Goal: Task Accomplishment & Management: Manage account settings

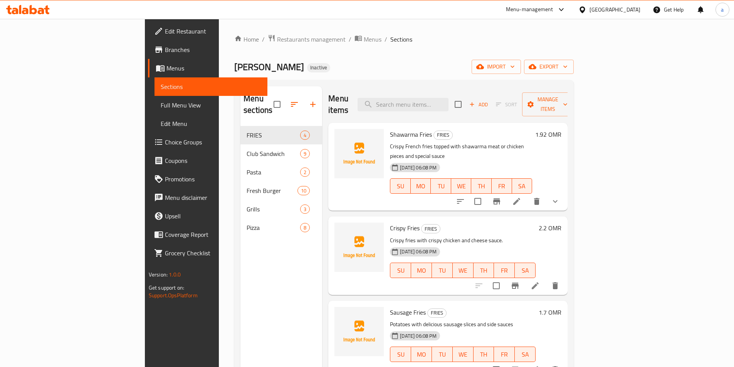
click at [166, 70] on span "Menus" at bounding box center [213, 68] width 95 height 9
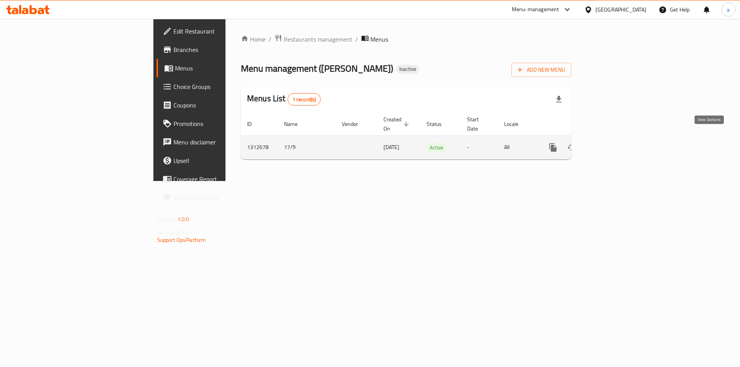
click at [613, 143] on icon "enhanced table" at bounding box center [608, 147] width 9 height 9
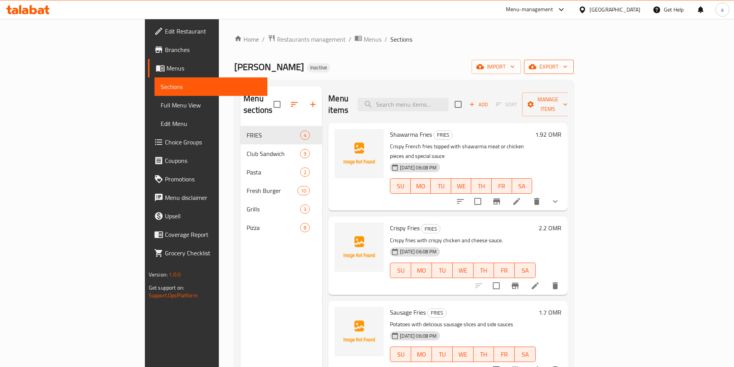
click at [568, 66] on span "export" at bounding box center [548, 67] width 37 height 10
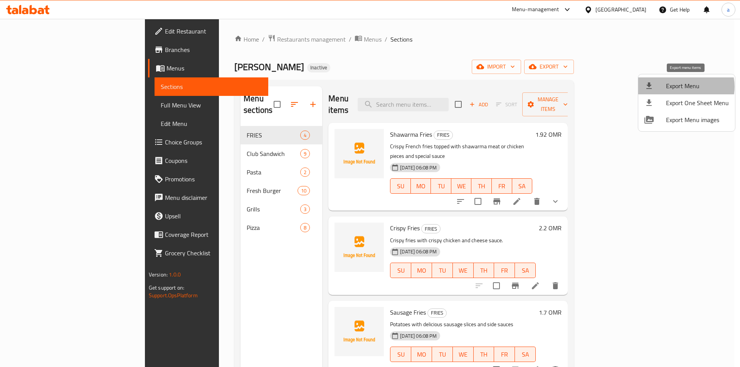
click at [683, 87] on span "Export Menu" at bounding box center [697, 85] width 63 height 9
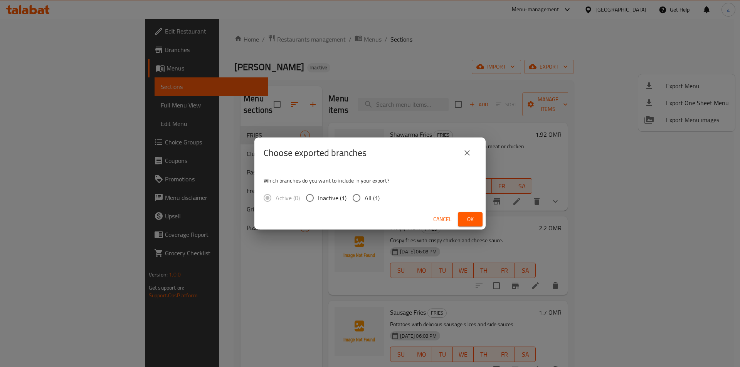
click at [359, 201] on input "All (1)" at bounding box center [356, 198] width 16 height 16
radio input "true"
click at [467, 152] on icon "close" at bounding box center [466, 152] width 9 height 9
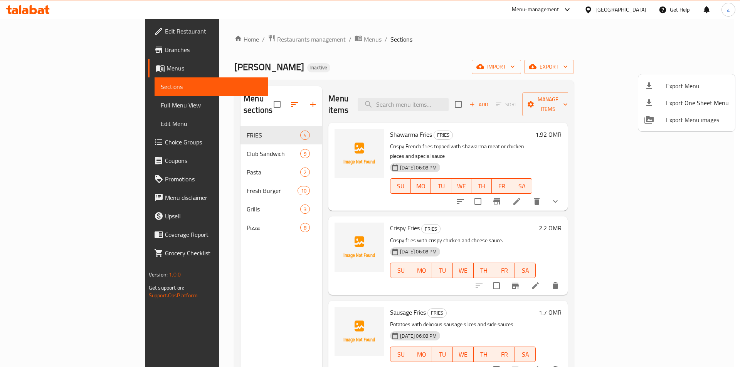
click at [642, 69] on div at bounding box center [370, 183] width 740 height 367
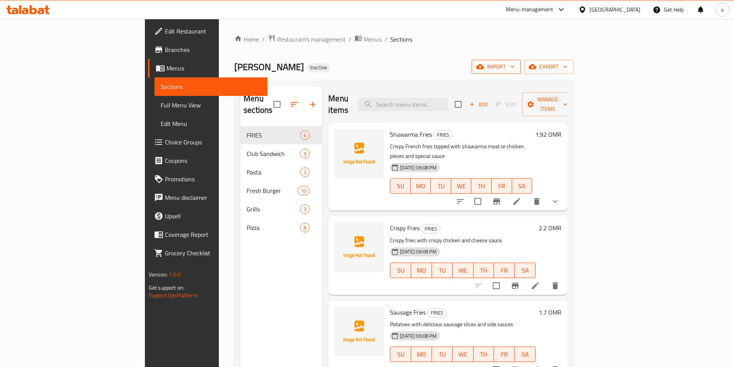
click at [515, 69] on span "import" at bounding box center [496, 67] width 37 height 10
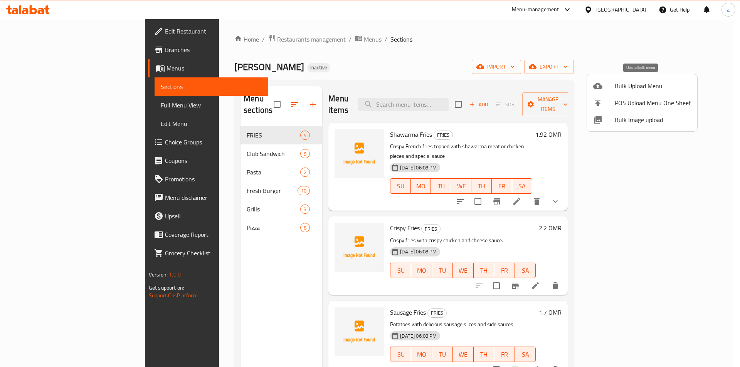
click at [628, 84] on span "Bulk Upload Menu" at bounding box center [653, 85] width 76 height 9
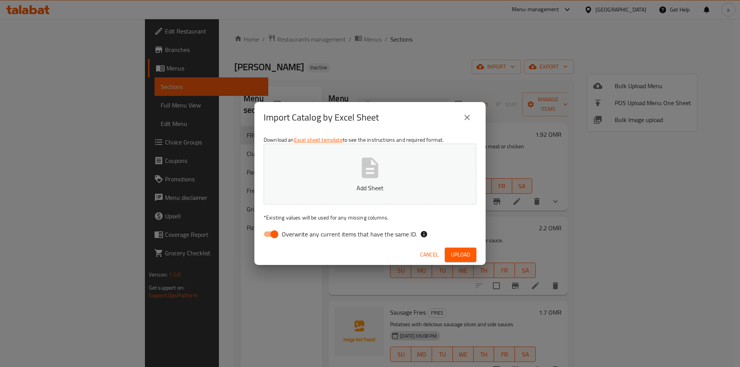
click at [267, 230] on input "Overwrite any current items that have the same ID." at bounding box center [274, 234] width 44 height 15
checkbox input "false"
click at [375, 176] on icon "button" at bounding box center [370, 168] width 17 height 20
click at [445, 255] on button "Upload" at bounding box center [461, 255] width 32 height 14
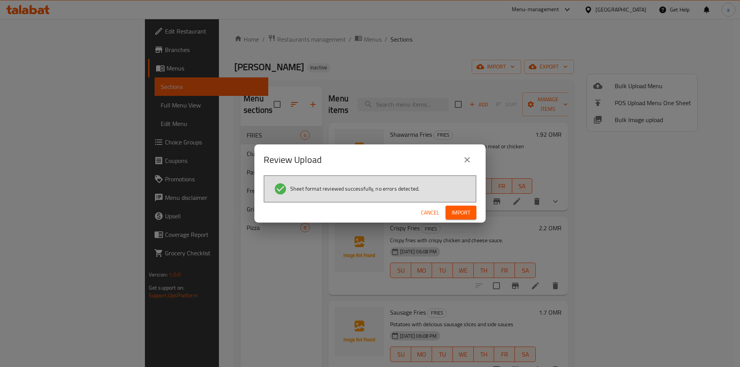
click at [460, 215] on span "Import" at bounding box center [461, 213] width 18 height 10
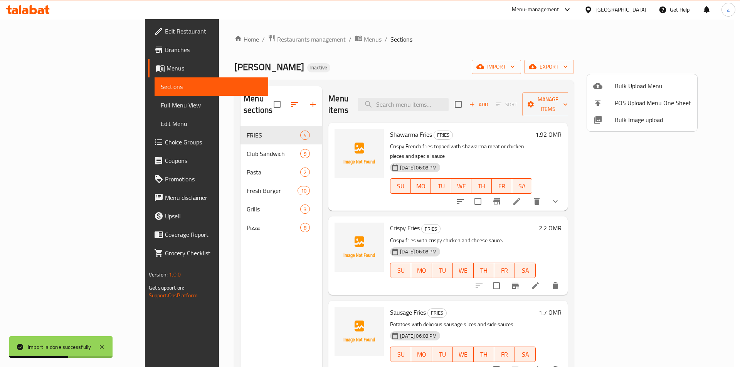
click at [59, 109] on div at bounding box center [370, 183] width 740 height 367
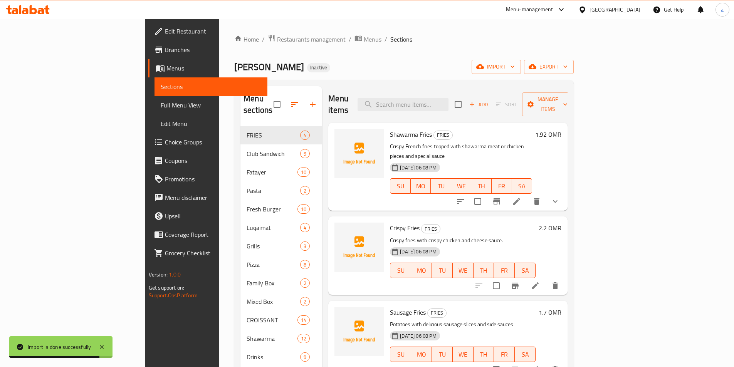
click at [161, 106] on span "Full Menu View" at bounding box center [211, 105] width 101 height 9
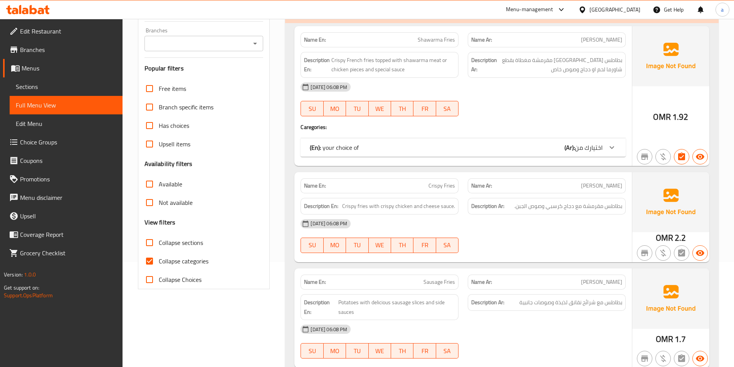
scroll to position [116, 0]
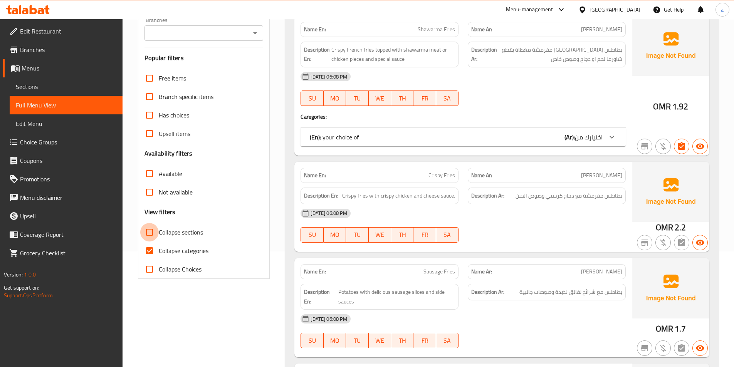
click at [157, 235] on input "Collapse sections" at bounding box center [149, 232] width 18 height 18
checkbox input "true"
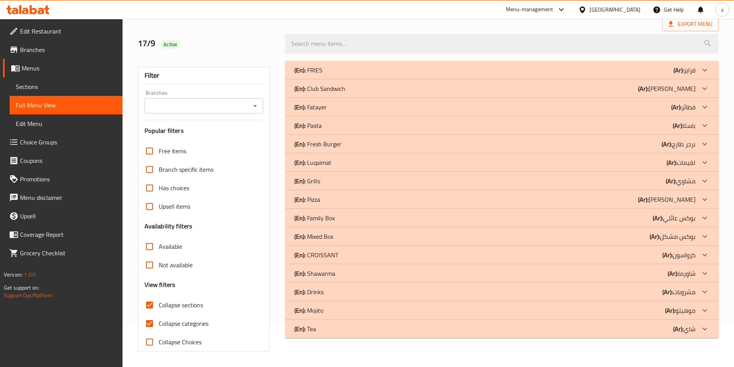
click at [154, 314] on input "Collapse categories" at bounding box center [149, 323] width 18 height 18
checkbox input "false"
click at [350, 111] on div "(En): Fatayer (Ar): فطائر" at bounding box center [494, 106] width 401 height 9
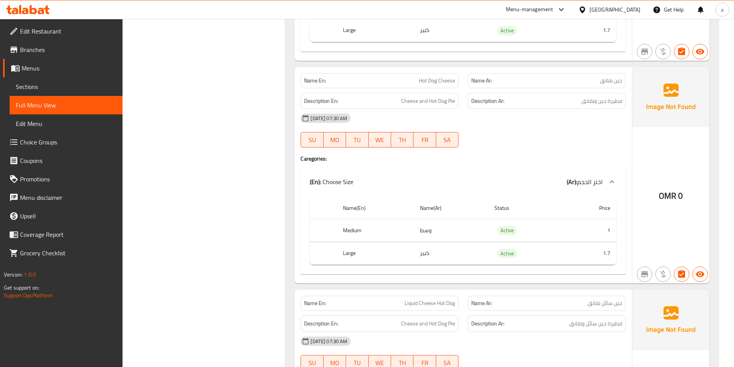
scroll to position [1546, 0]
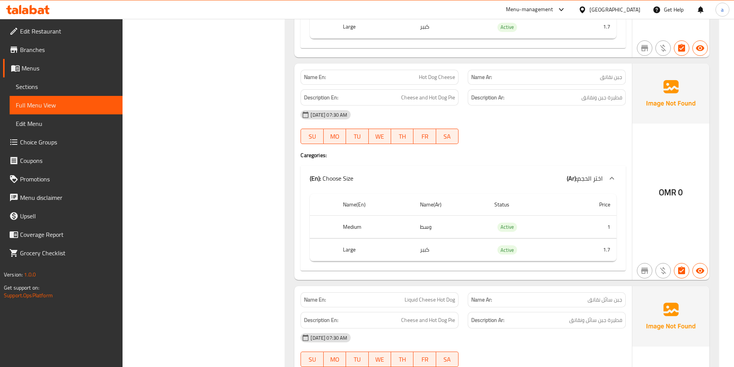
click at [533, 153] on h4 "Caregories:" at bounding box center [463, 155] width 325 height 8
click at [564, 141] on div at bounding box center [546, 143] width 167 height 9
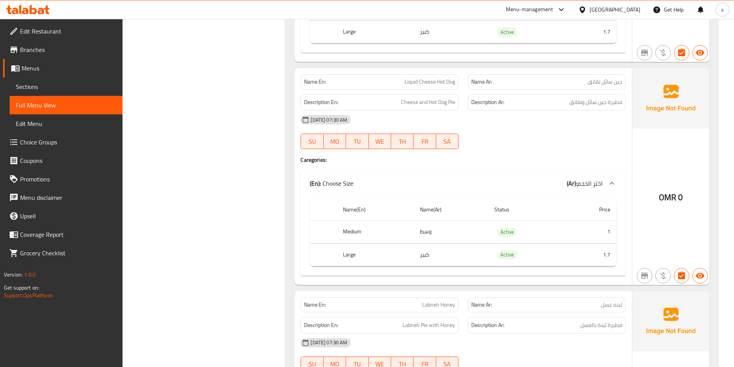
scroll to position [1777, 0]
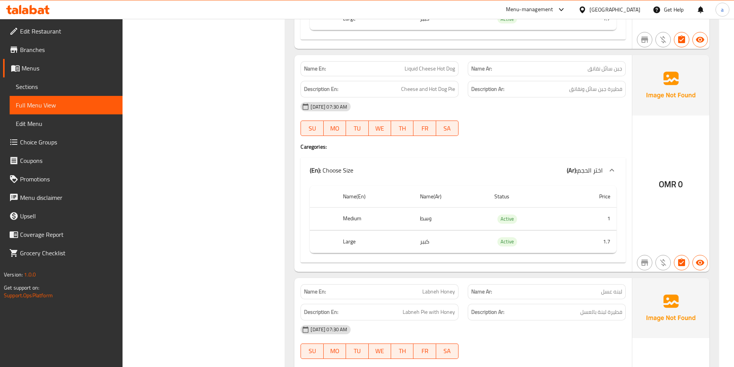
click at [447, 72] on span "Liquid Cheese Hot Dog" at bounding box center [430, 69] width 50 height 8
copy span "Liquid Cheese Hot Dog"
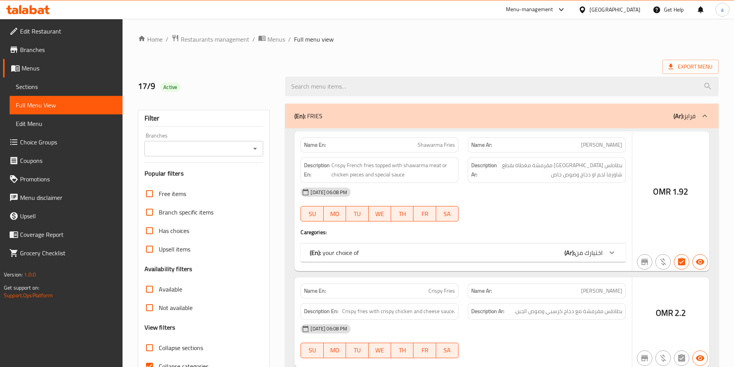
click at [66, 87] on div at bounding box center [367, 183] width 734 height 367
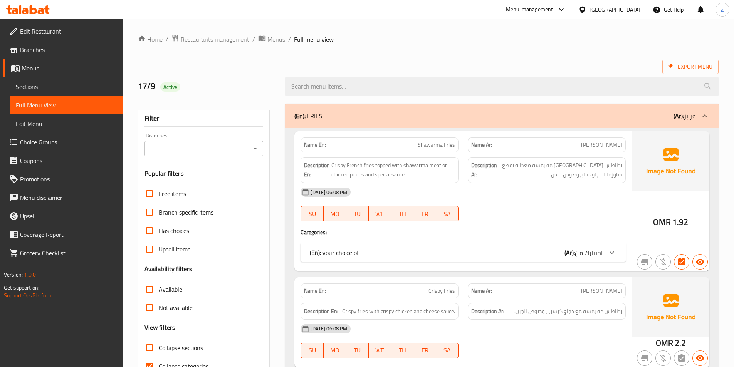
click at [66, 87] on span "Sections" at bounding box center [66, 86] width 101 height 9
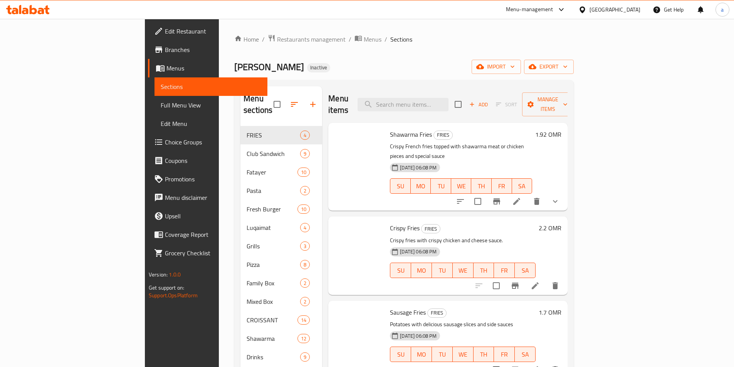
click at [161, 87] on span "Sections" at bounding box center [211, 86] width 101 height 9
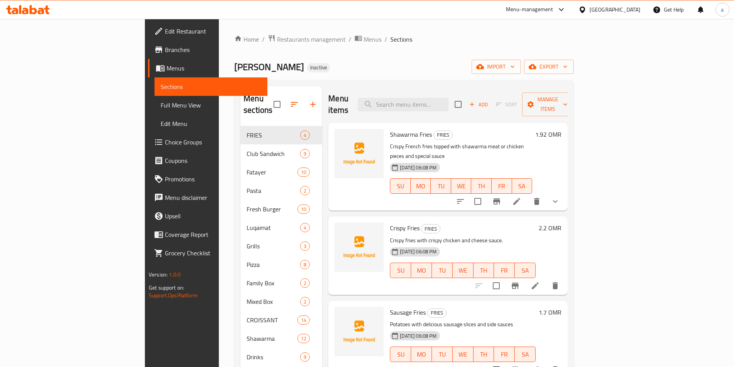
click at [506, 52] on div "Home / Restaurants management / Menus / Sections Alrukn Alrraqi Inactive import…" at bounding box center [403, 246] width 339 height 425
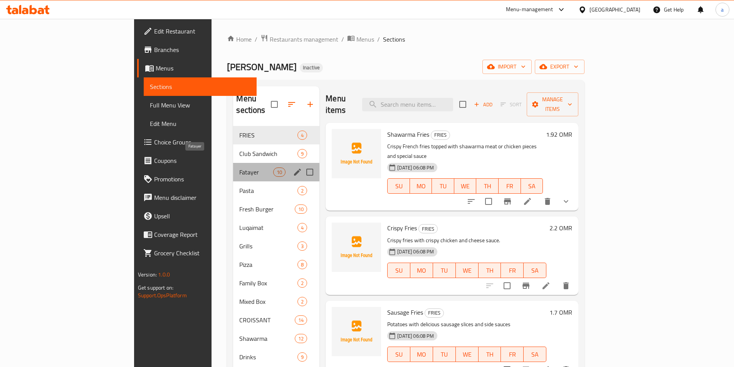
click at [239, 168] on span "Fatayer" at bounding box center [256, 172] width 34 height 9
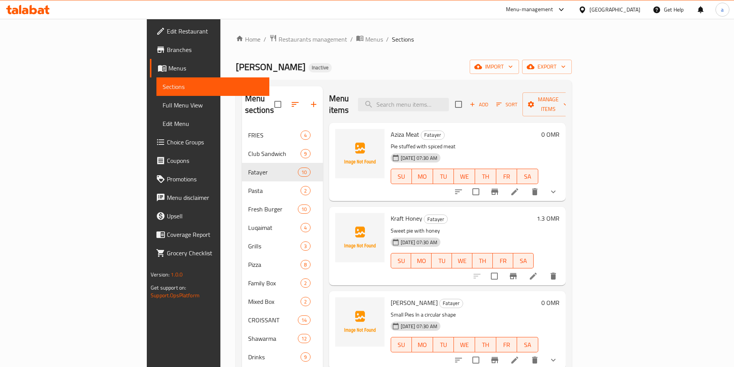
scroll to position [494, 0]
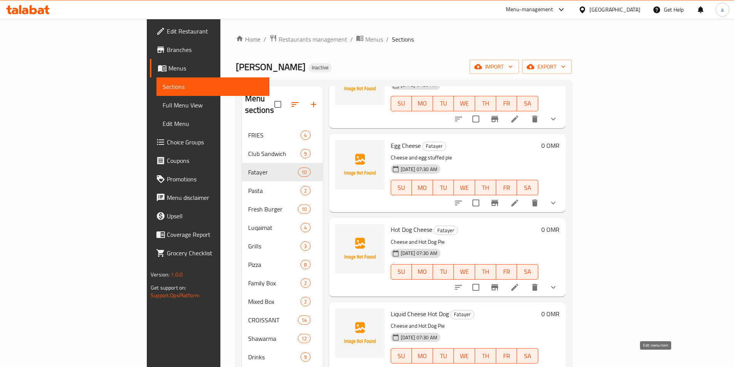
click at [519, 367] on icon at bounding box center [514, 371] width 9 height 9
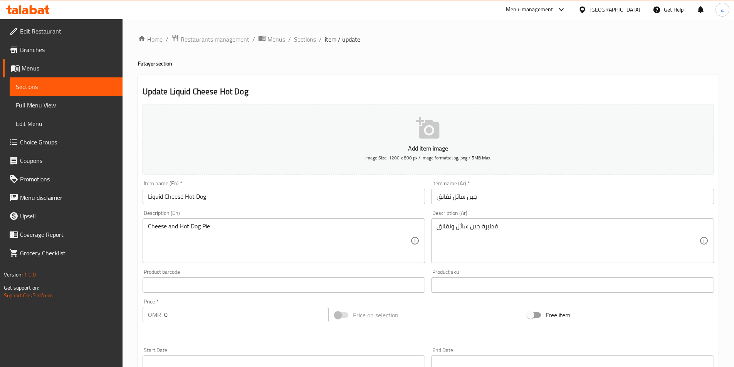
click at [155, 199] on input "Liquid Cheese Hot Dog" at bounding box center [284, 196] width 283 height 15
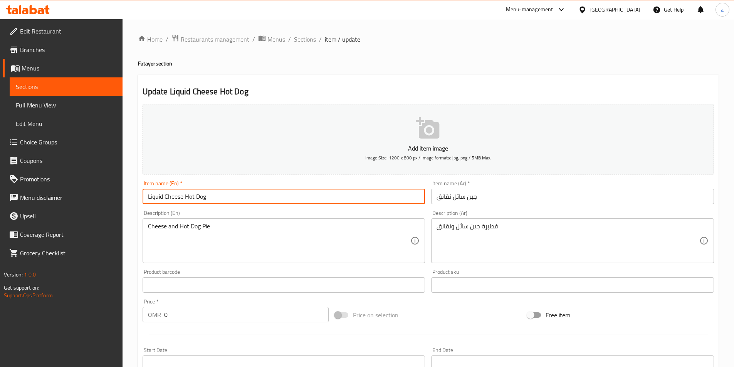
click at [155, 199] on input "Liquid Cheese Hot Dog" at bounding box center [284, 196] width 283 height 15
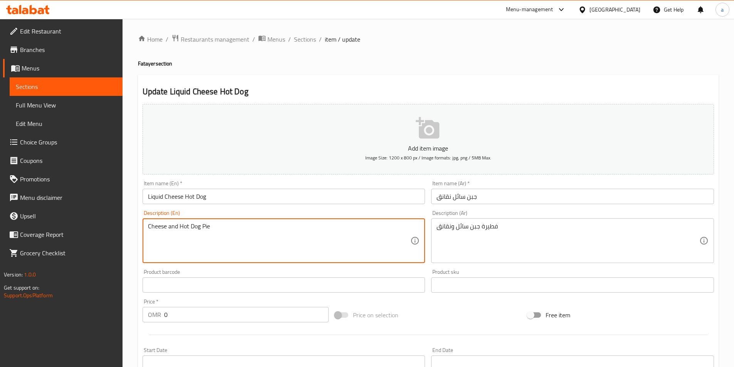
paste textarea "Liquid"
type textarea "Liquid Cheese and Hot Dog Pie"
click at [224, 269] on div "Product barcode Product barcode" at bounding box center [283, 281] width 289 height 30
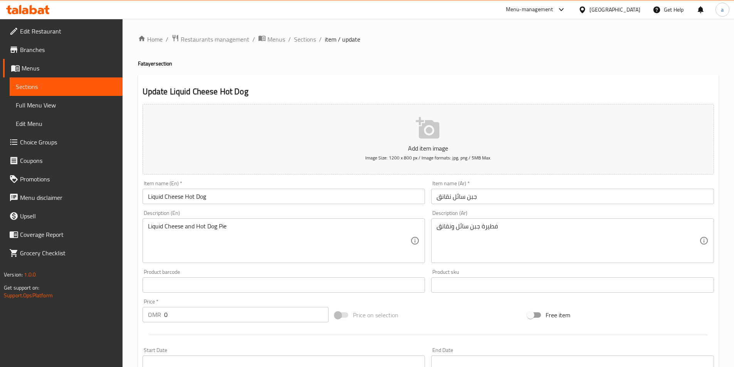
click at [269, 270] on div "Product barcode Product barcode" at bounding box center [284, 281] width 283 height 24
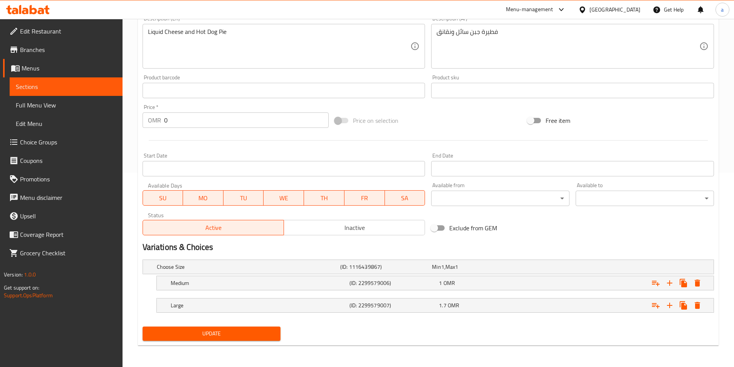
click at [255, 331] on span "Update" at bounding box center [212, 334] width 126 height 10
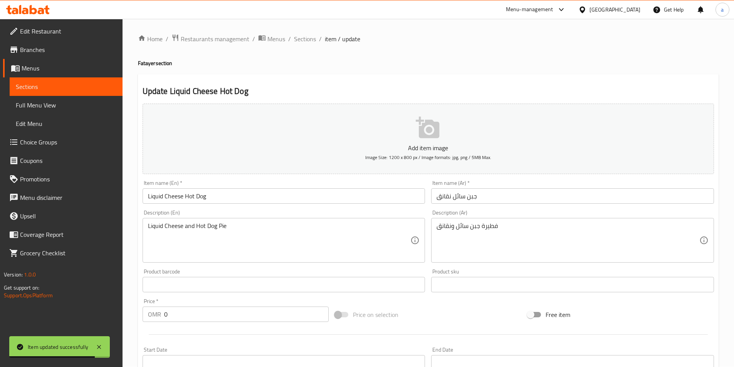
scroll to position [0, 0]
click at [300, 41] on span "Sections" at bounding box center [305, 39] width 22 height 9
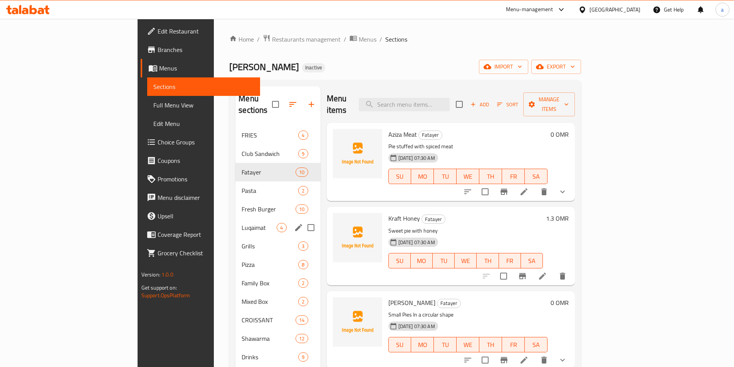
click at [235, 218] on div "Luqaimat 4" at bounding box center [277, 227] width 85 height 18
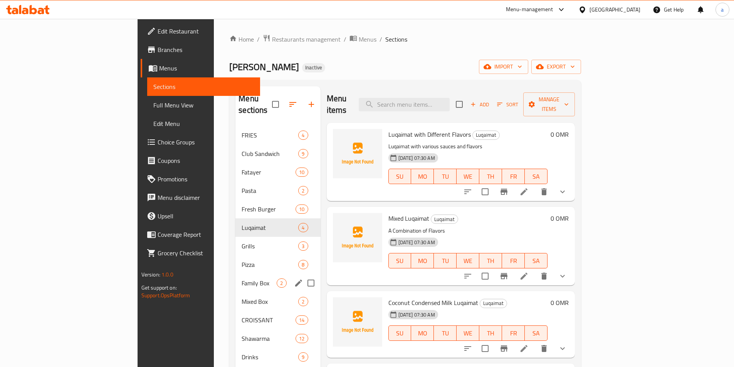
click at [235, 277] on div "Family Box 2" at bounding box center [277, 283] width 85 height 18
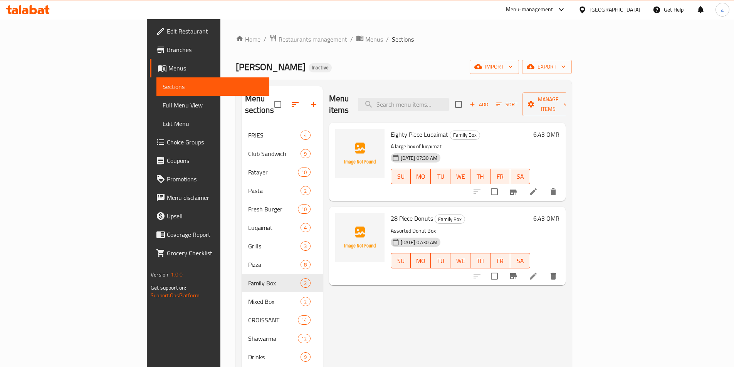
click at [537, 273] on icon at bounding box center [533, 276] width 7 height 7
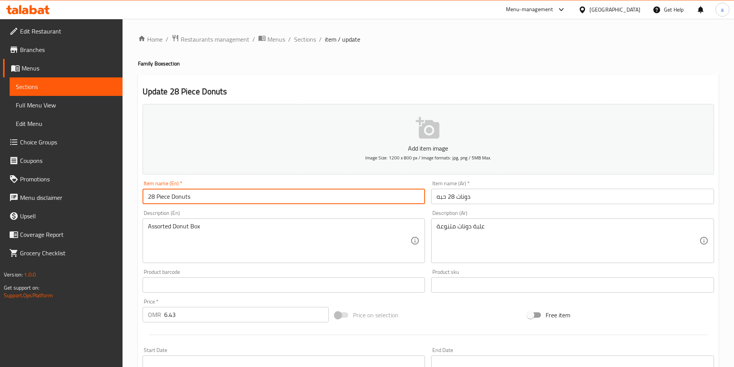
click at [197, 199] on input "28 Piece Donuts" at bounding box center [284, 196] width 283 height 15
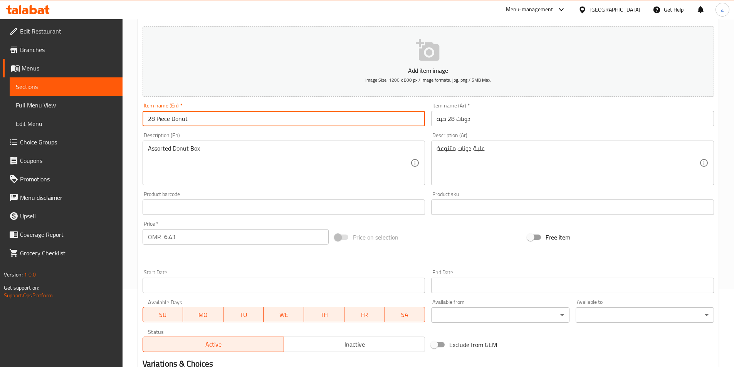
scroll to position [154, 0]
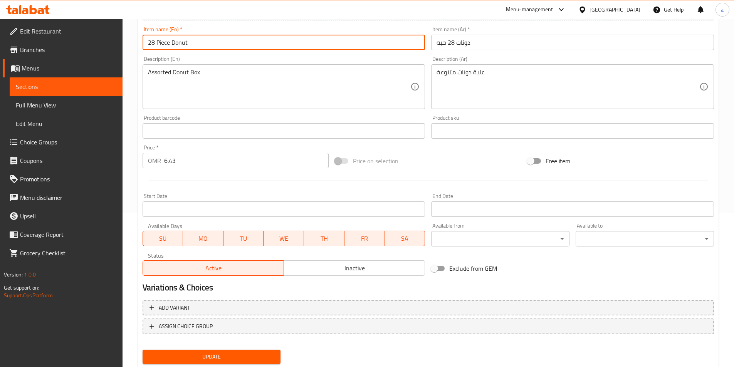
type input "28 Piece Donut"
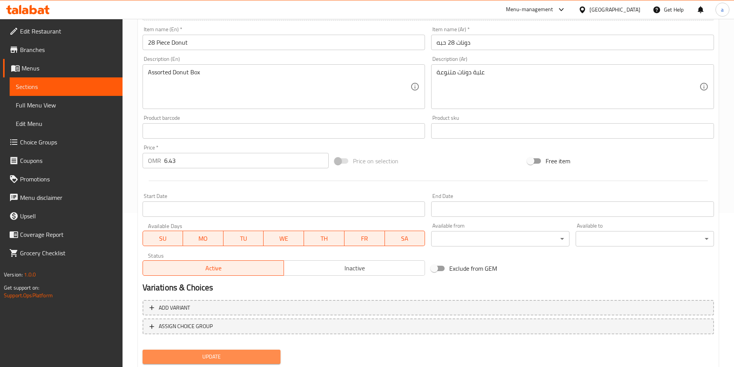
click at [219, 354] on span "Update" at bounding box center [212, 357] width 126 height 10
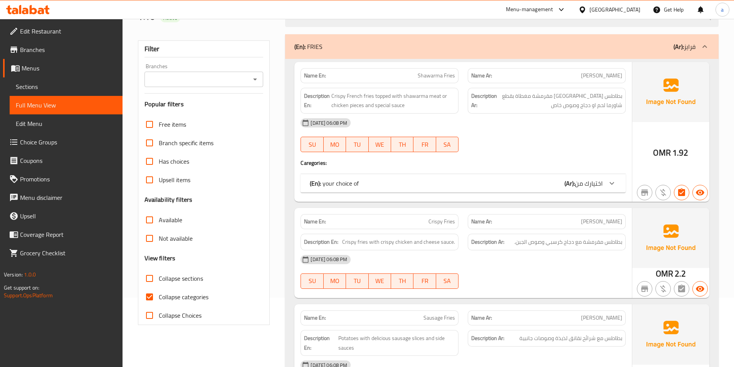
scroll to position [77, 0]
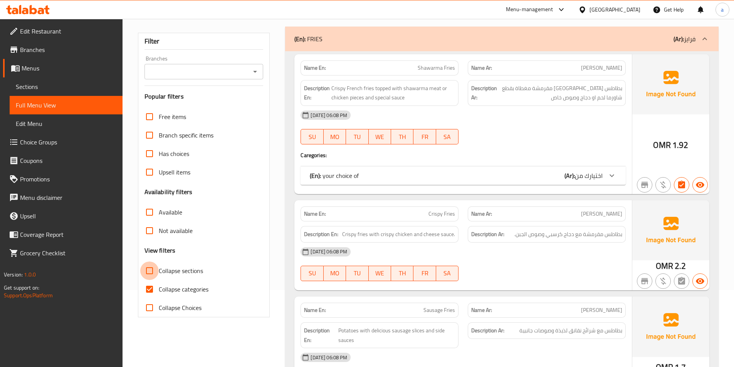
click at [153, 274] on input "Collapse sections" at bounding box center [149, 271] width 18 height 18
checkbox input "true"
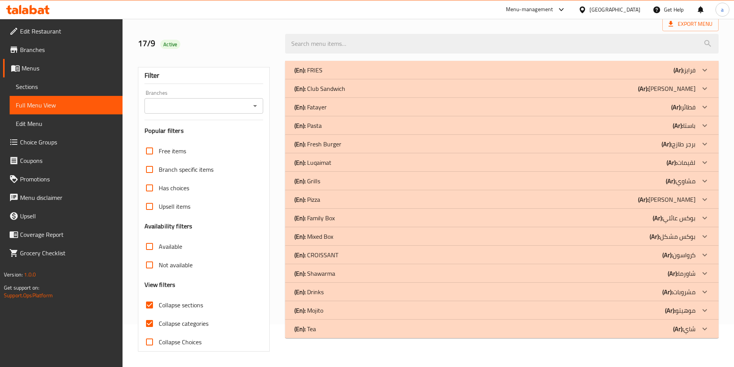
click at [151, 314] on input "Collapse categories" at bounding box center [149, 323] width 18 height 18
checkbox input "false"
click at [626, 107] on div "(En): Fatayer (Ar): فطائر" at bounding box center [494, 106] width 401 height 9
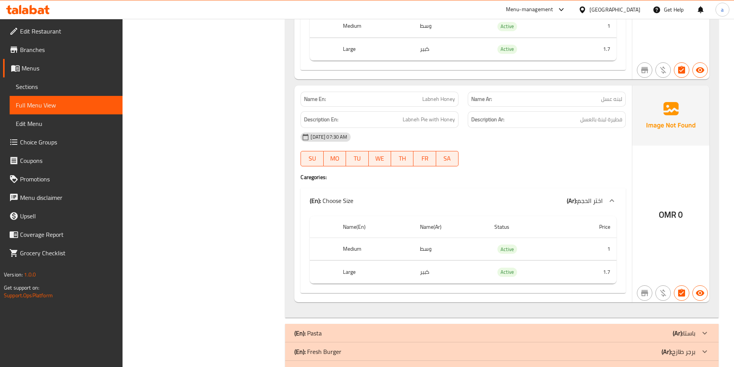
scroll to position [2008, 0]
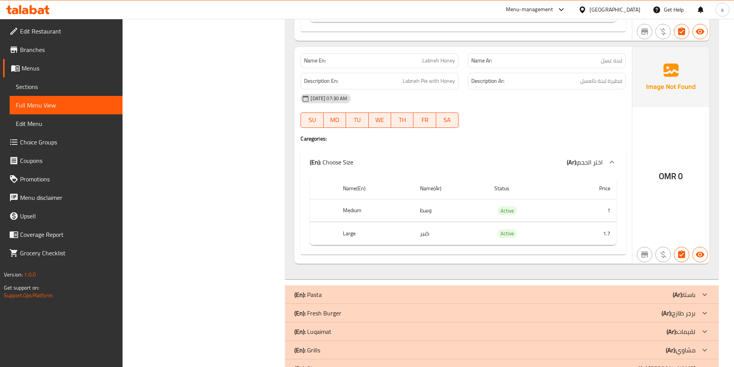
click at [550, 124] on div at bounding box center [546, 127] width 167 height 9
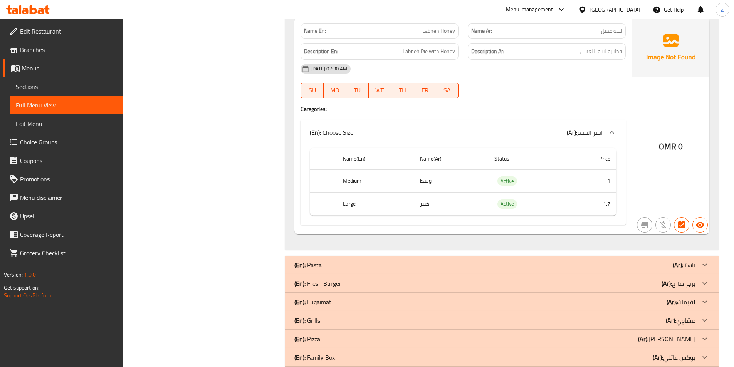
scroll to position [2162, 0]
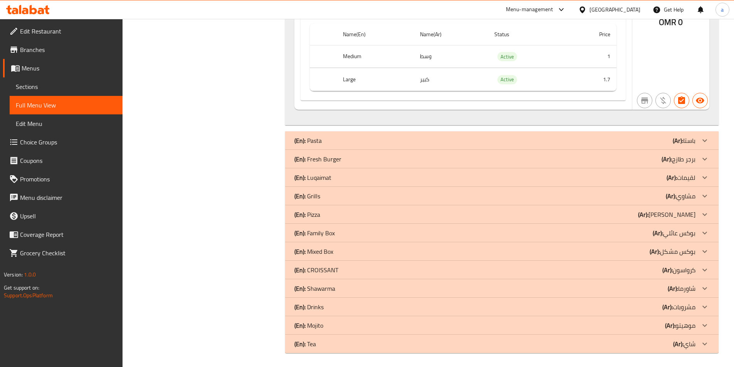
click at [573, 179] on div "(En): Luqaimat (Ar): لقيمات" at bounding box center [494, 177] width 401 height 9
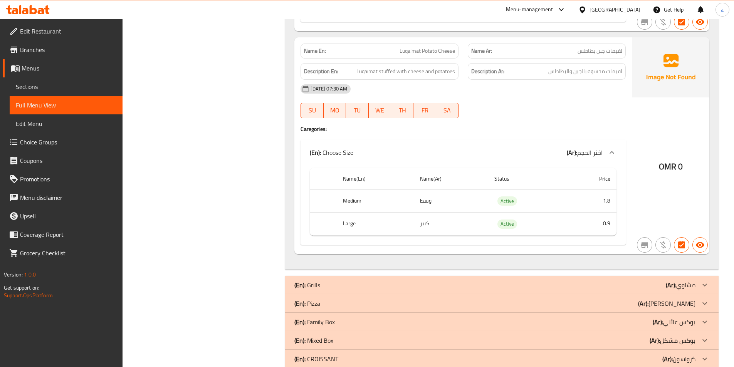
scroll to position [3010, 0]
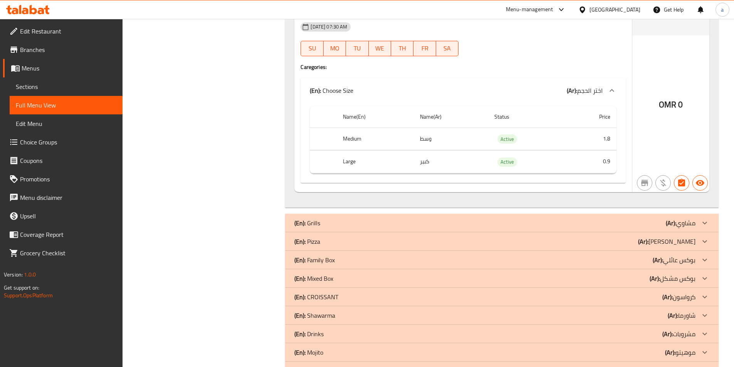
scroll to position [3086, 0]
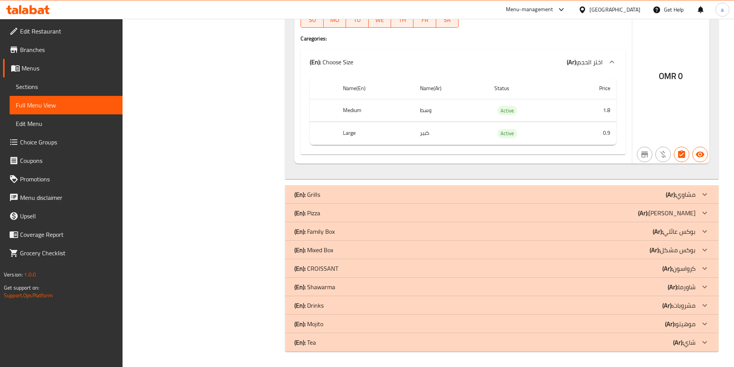
click at [675, 232] on p "(Ar): بوكس عائلي" at bounding box center [674, 231] width 43 height 9
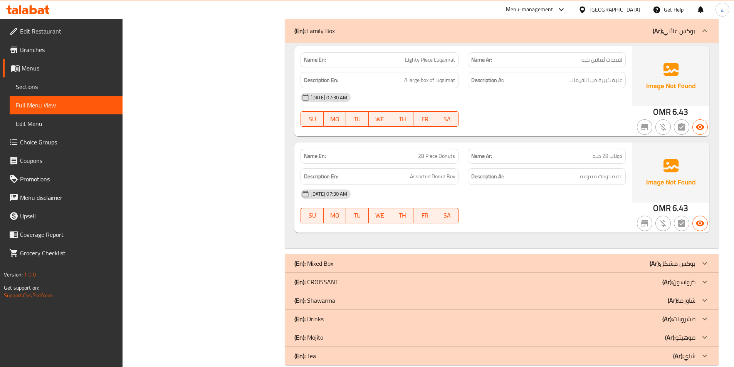
scroll to position [3310, 0]
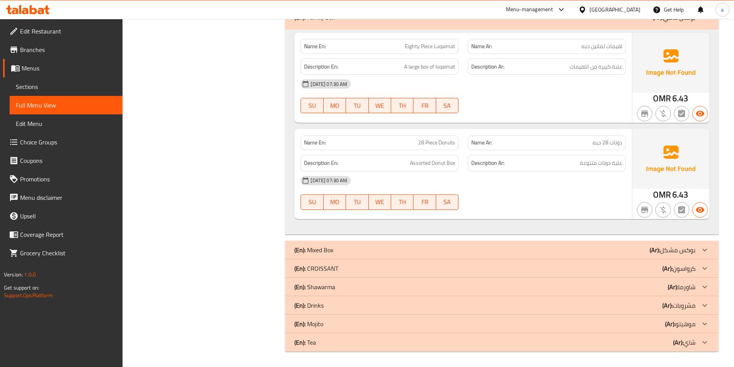
click at [447, 142] on span "28 Piece Donuts" at bounding box center [436, 143] width 37 height 8
copy span "28 Piece Donuts"
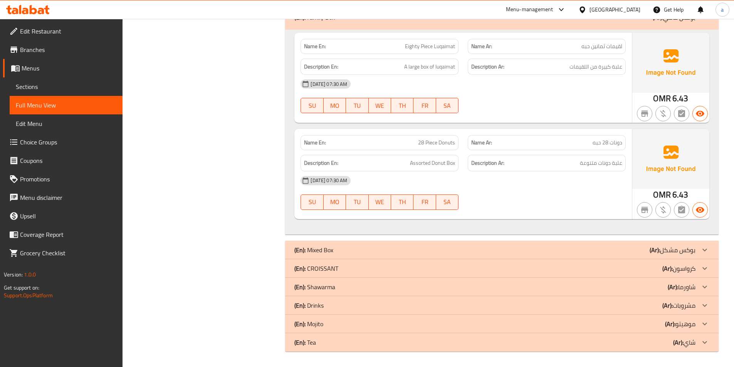
click at [450, 144] on span "28 Piece Donuts" at bounding box center [436, 143] width 37 height 8
copy span "28 Piece Donuts"
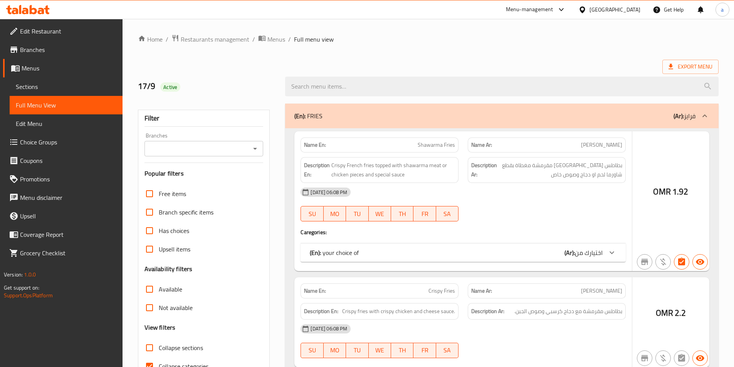
scroll to position [51, 0]
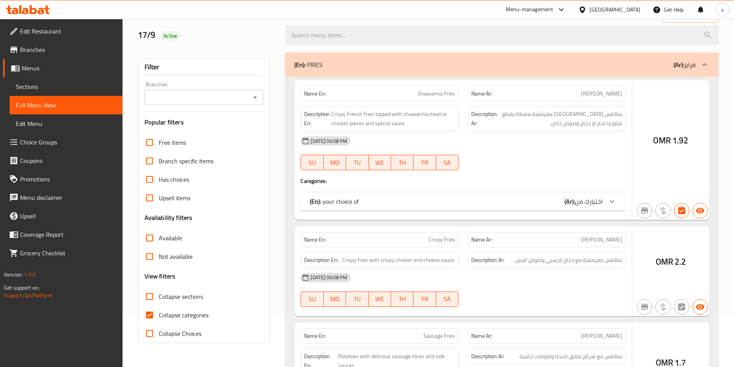
click at [146, 306] on input "Collapse categories" at bounding box center [149, 315] width 18 height 18
checkbox input "false"
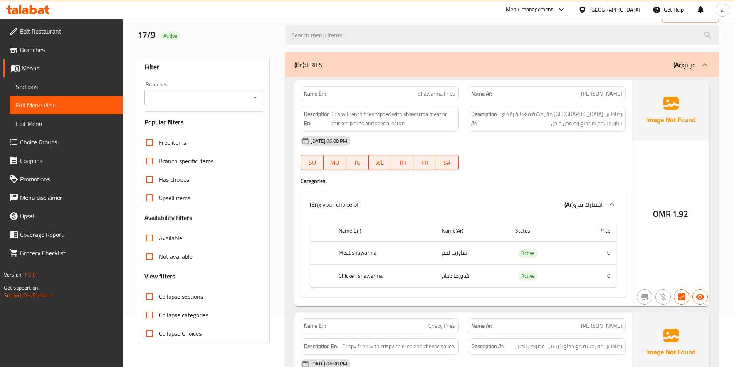
scroll to position [154, 0]
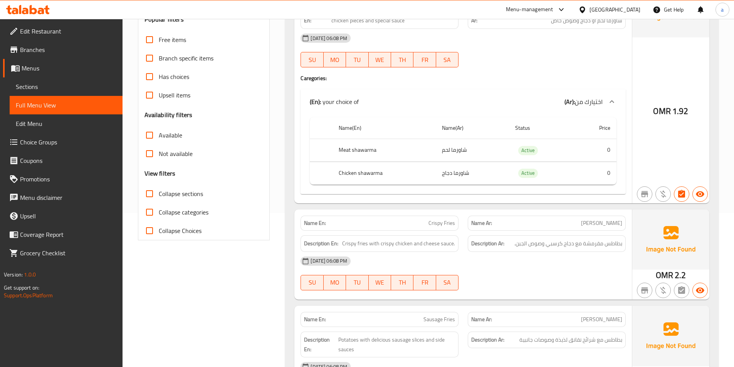
click at [158, 194] on input "Collapse sections" at bounding box center [149, 194] width 18 height 18
checkbox input "true"
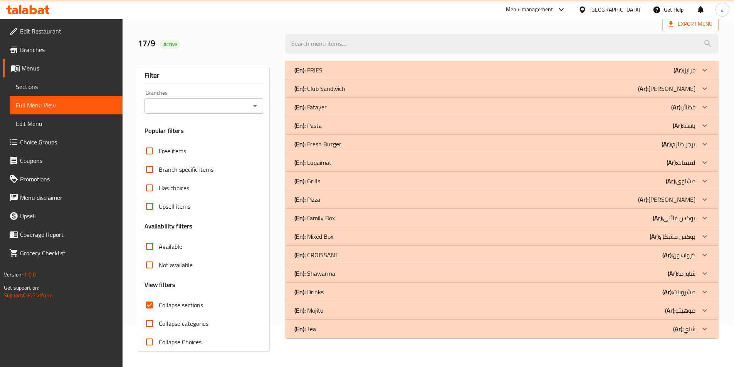
scroll to position [43, 0]
click at [677, 217] on p "(Ar): بوكس عائلي" at bounding box center [674, 217] width 43 height 9
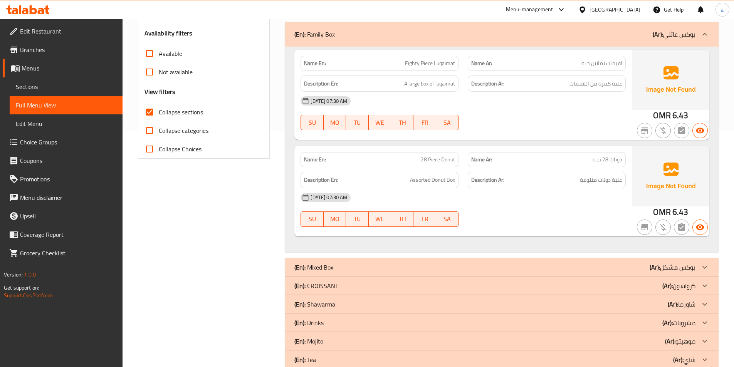
scroll to position [253, 0]
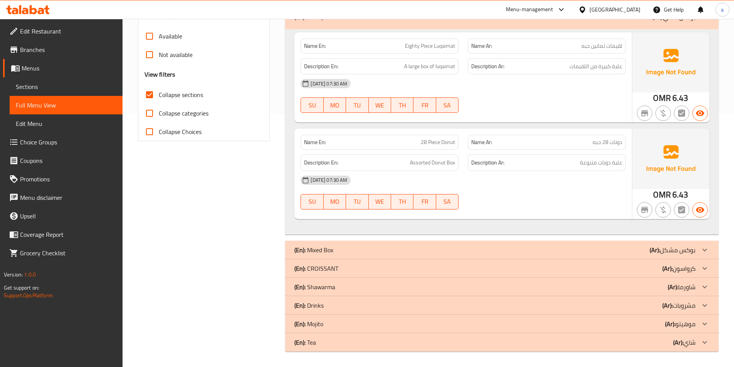
click at [629, 252] on div "(En): Mixed Box (Ar): بوكس مشكل" at bounding box center [494, 249] width 401 height 9
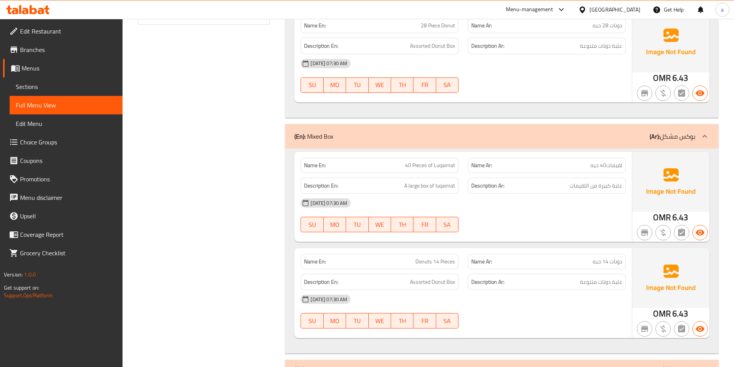
scroll to position [470, 0]
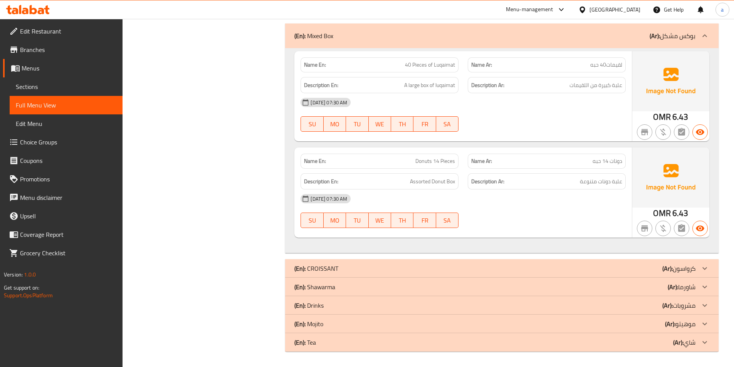
click at [586, 271] on div "(En): CROISSANT (Ar): كرواسون" at bounding box center [494, 268] width 401 height 9
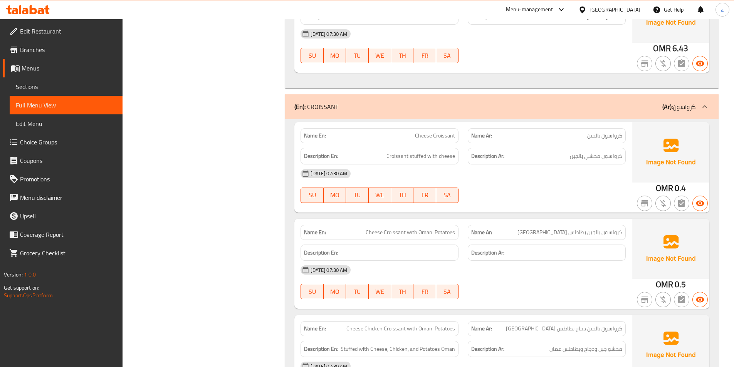
scroll to position [702, 0]
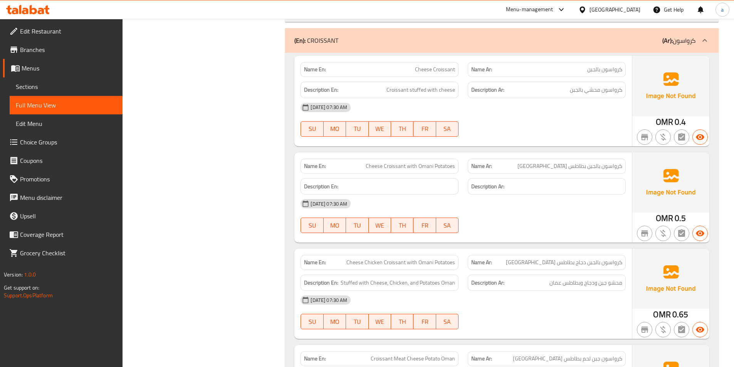
click at [518, 206] on div "[DATE] 07:30 AM" at bounding box center [463, 204] width 334 height 18
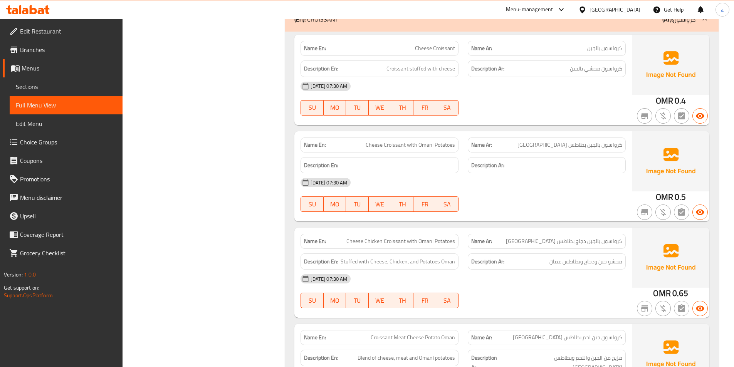
scroll to position [740, 0]
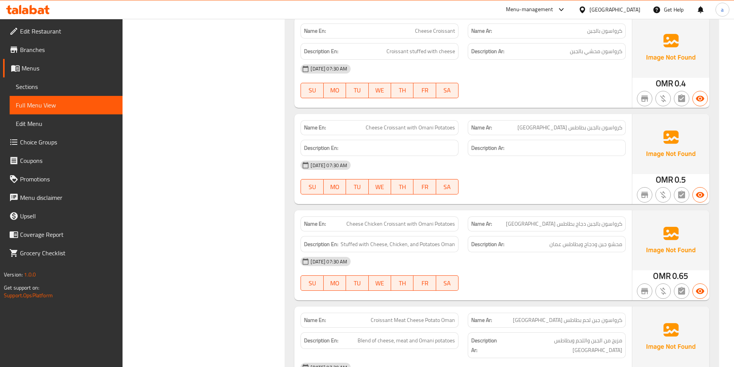
click at [505, 172] on div "[DATE] 07:30 AM" at bounding box center [463, 165] width 334 height 18
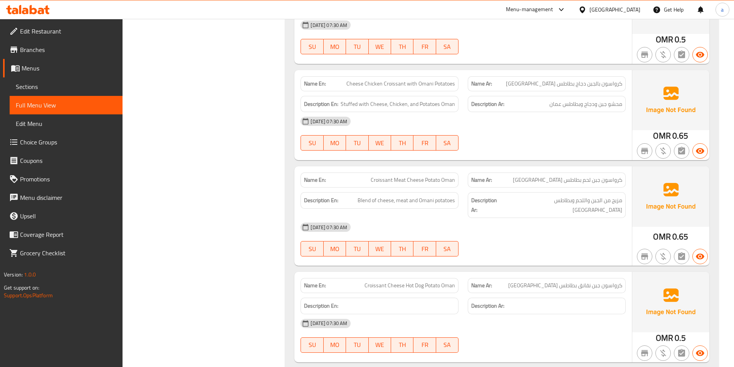
scroll to position [894, 0]
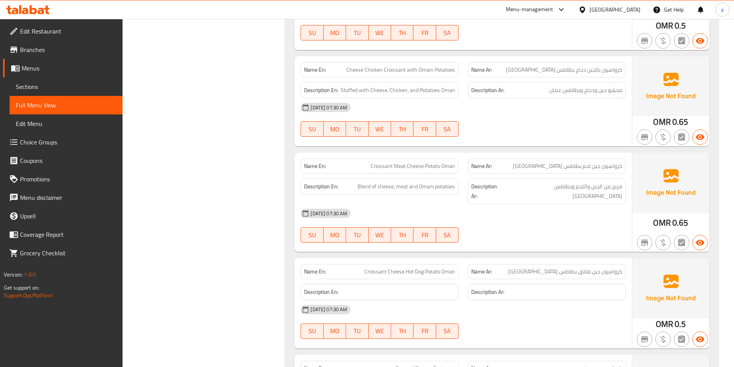
click at [578, 128] on div "18-09-2025 07:30 AM SU MO TU WE TH FR SA" at bounding box center [463, 119] width 334 height 43
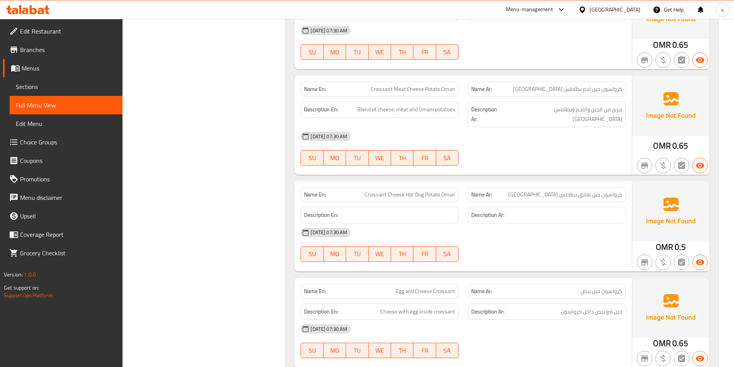
scroll to position [1010, 0]
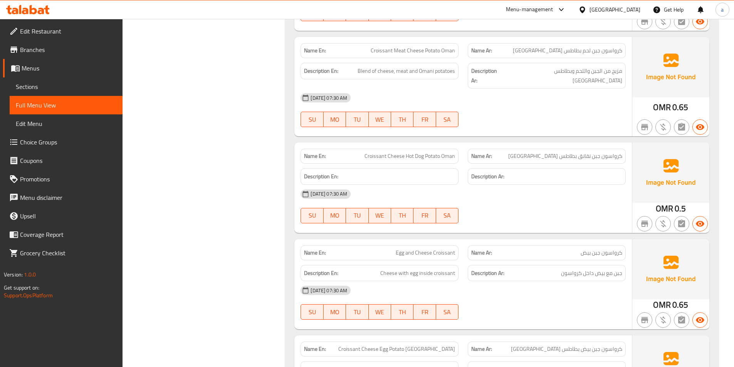
click at [569, 219] on div at bounding box center [546, 223] width 167 height 9
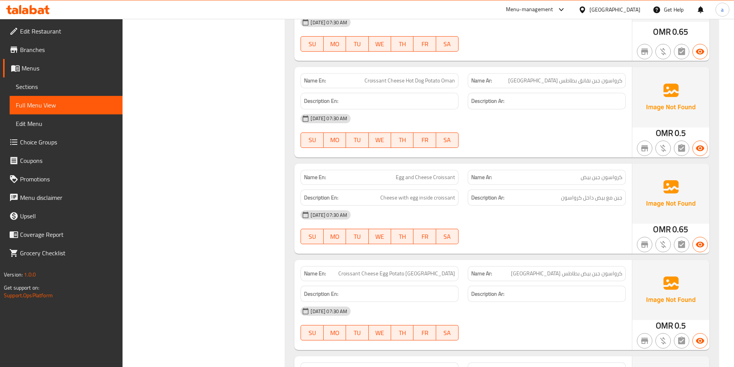
scroll to position [1087, 0]
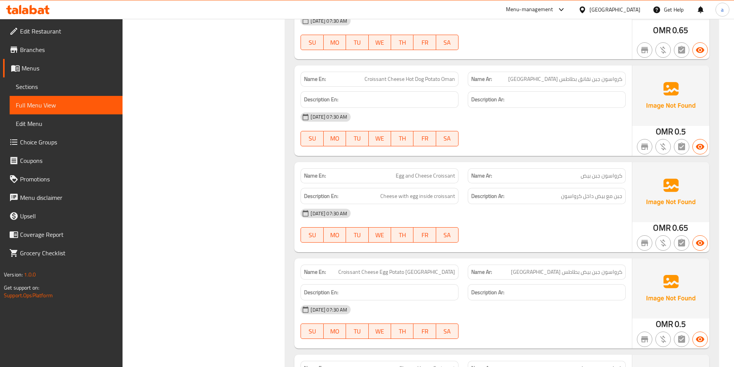
click at [526, 126] on div "18-09-2025 07:30 AM SU MO TU WE TH FR SA" at bounding box center [463, 129] width 334 height 43
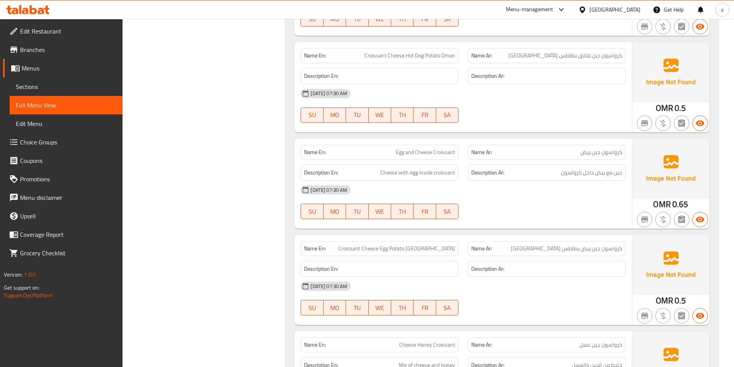
scroll to position [1164, 0]
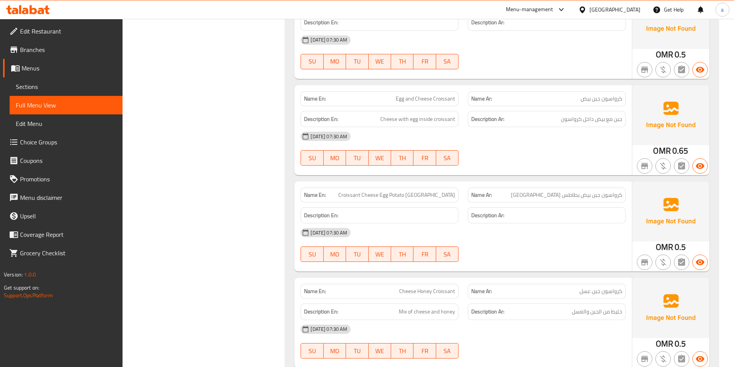
click at [484, 137] on div "18-09-2025 07:30 AM SU MO TU WE TH FR SA" at bounding box center [463, 148] width 334 height 43
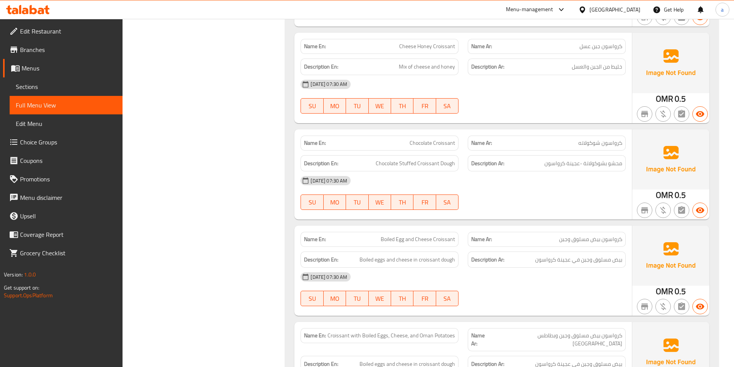
scroll to position [1395, 0]
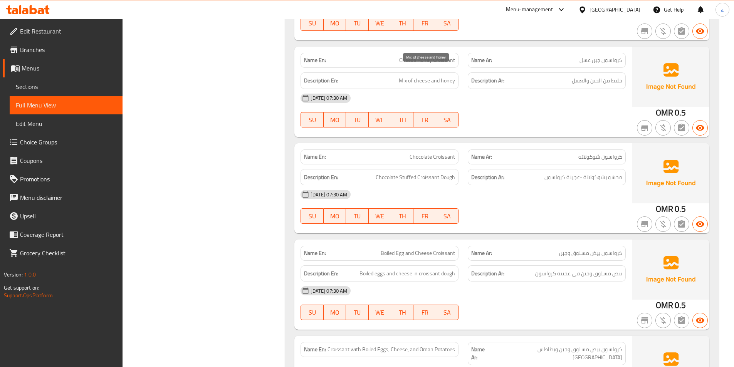
click at [402, 76] on span "Mix of cheese and honey" at bounding box center [427, 81] width 56 height 10
copy span "Mix"
click at [516, 89] on div "[DATE] 07:30 AM" at bounding box center [463, 98] width 334 height 18
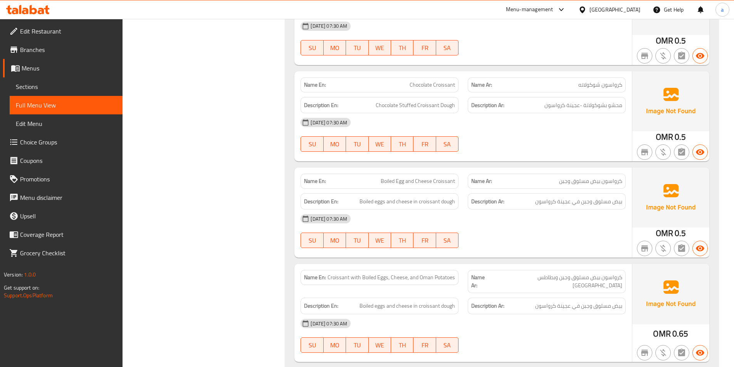
scroll to position [1472, 0]
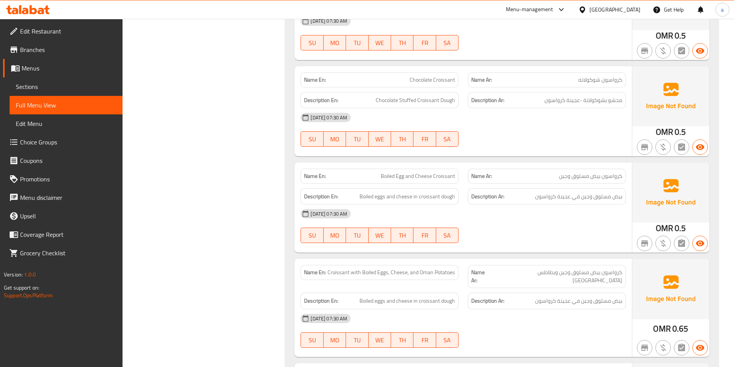
click at [559, 224] on div "18-09-2025 07:30 AM SU MO TU WE TH FR SA" at bounding box center [463, 226] width 334 height 43
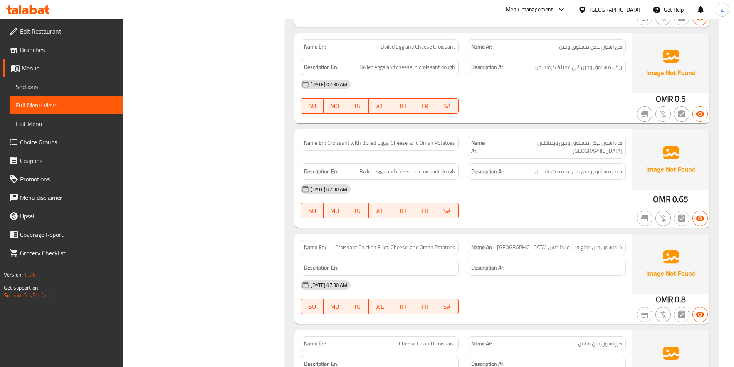
scroll to position [1588, 0]
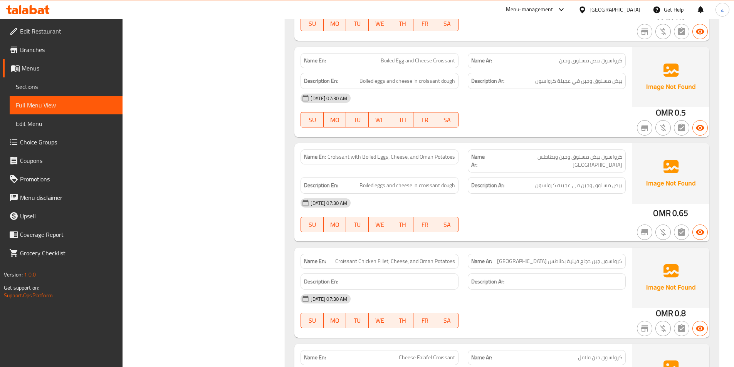
click at [617, 123] on div at bounding box center [546, 127] width 167 height 9
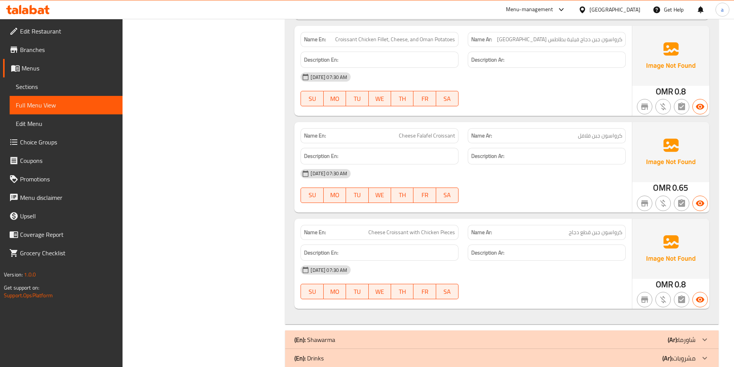
scroll to position [1846, 0]
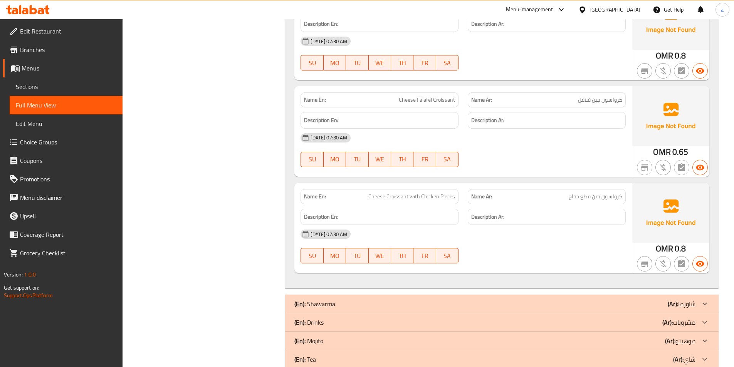
click at [567, 295] on div "(En): Shawarma (Ar): شاورما" at bounding box center [501, 304] width 433 height 18
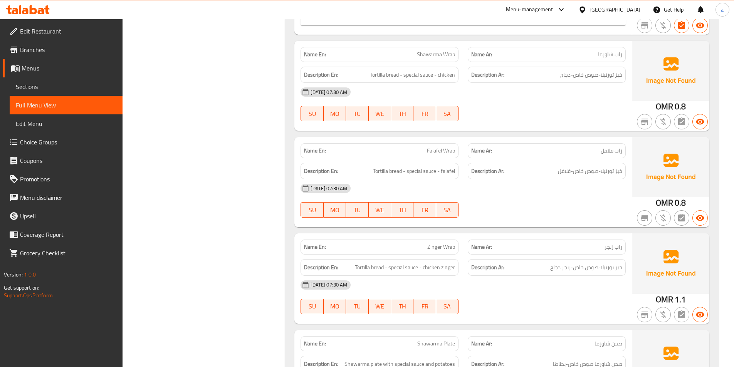
scroll to position [2848, 0]
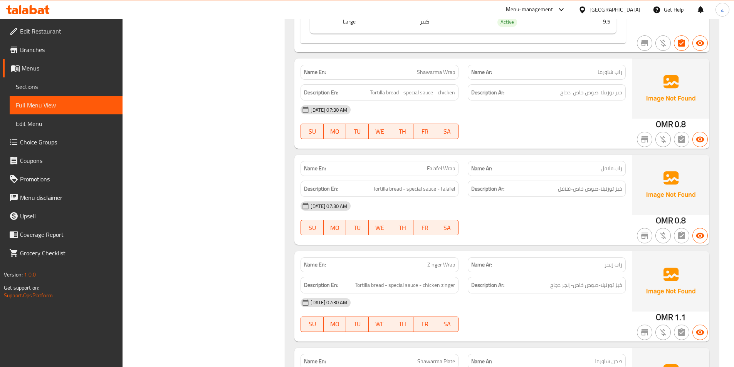
click at [522, 210] on div "18-09-2025 07:30 AM SU MO TU WE TH FR SA" at bounding box center [463, 218] width 334 height 43
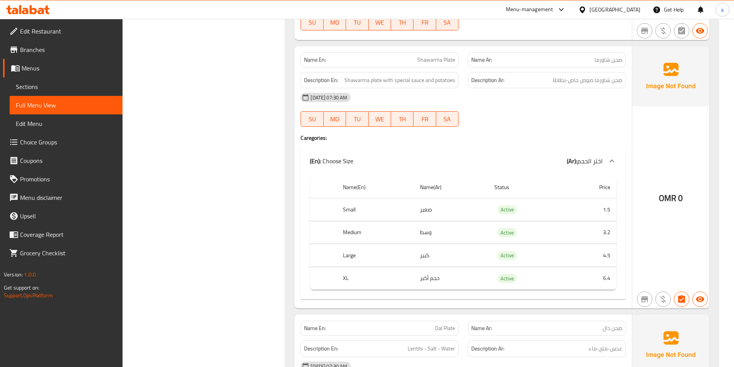
scroll to position [3156, 0]
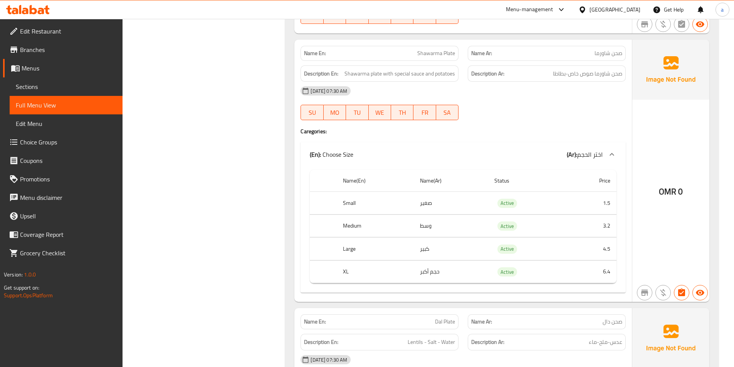
click at [603, 116] on div at bounding box center [546, 120] width 167 height 9
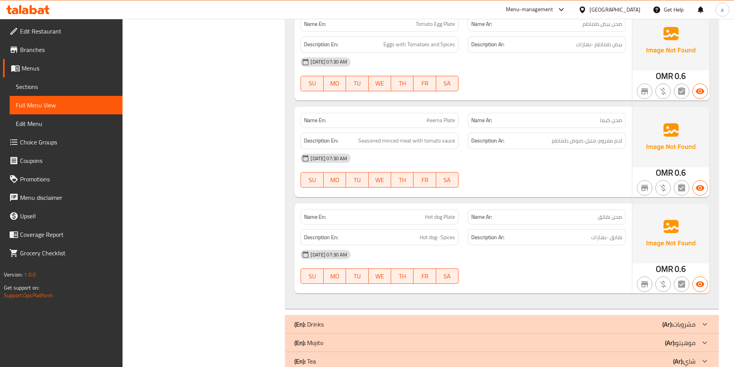
scroll to position [3649, 0]
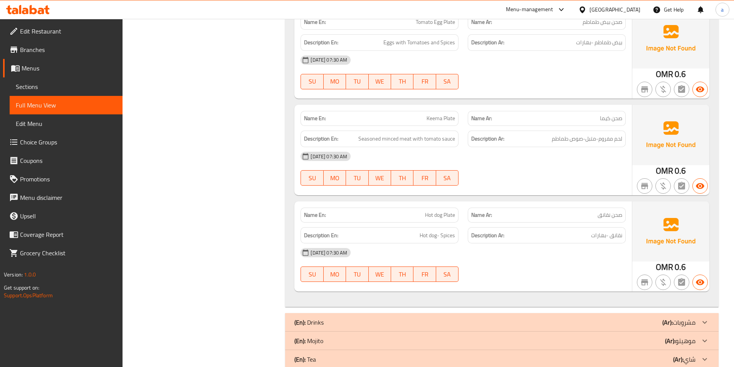
click at [515, 246] on div "18-09-2025 07:30 AM SU MO TU WE TH FR SA" at bounding box center [463, 265] width 334 height 43
click at [577, 318] on div "(En): Drinks (Ar): مشروبات" at bounding box center [494, 322] width 401 height 9
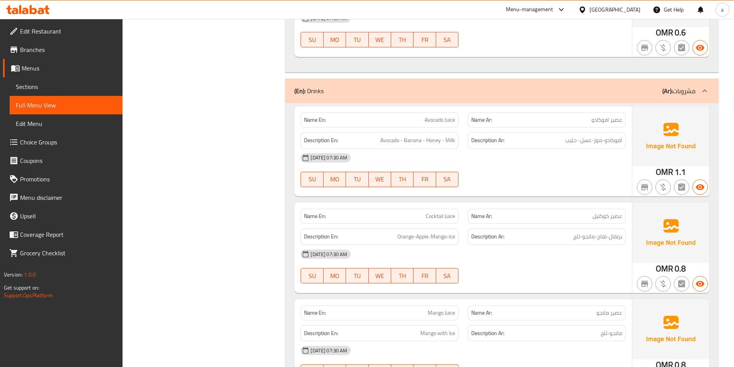
scroll to position [3882, 0]
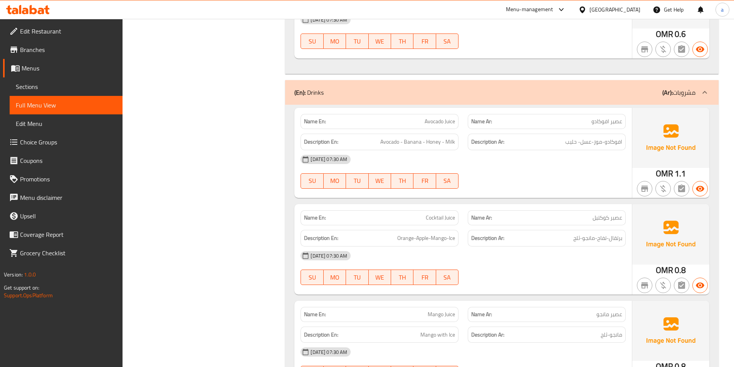
click at [538, 161] on div "18-09-2025 07:30 AM SU MO TU WE TH FR SA" at bounding box center [463, 171] width 334 height 43
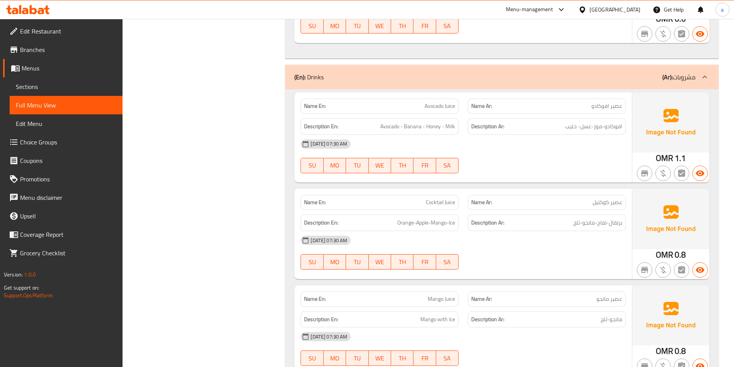
scroll to position [3997, 0]
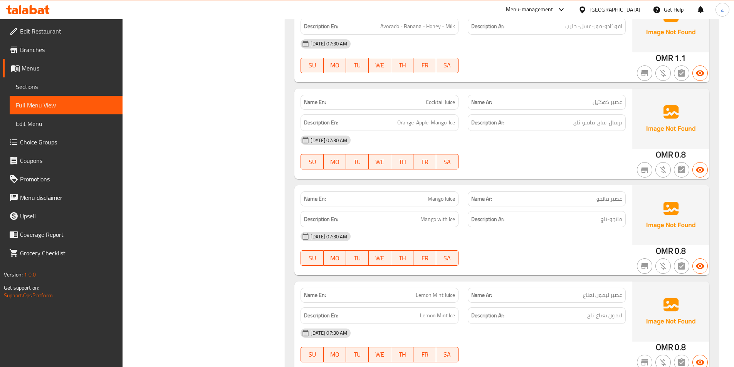
click at [534, 227] on div "[DATE] 07:30 AM" at bounding box center [463, 236] width 334 height 18
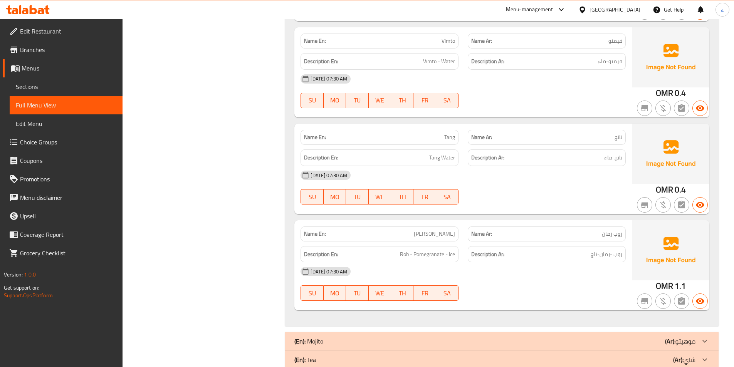
scroll to position [4541, 0]
click at [510, 269] on div "18-09-2025 07:30 AM SU MO TU WE TH FR SA" at bounding box center [463, 283] width 334 height 43
click at [557, 336] on div "(En): Mojito (Ar): موهيتو" at bounding box center [494, 340] width 401 height 9
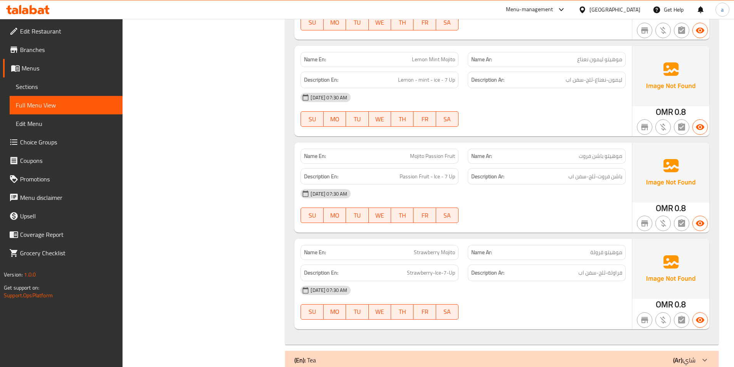
scroll to position [4952, 0]
click at [602, 355] on div "(En): Tea (Ar): شاي" at bounding box center [494, 359] width 401 height 9
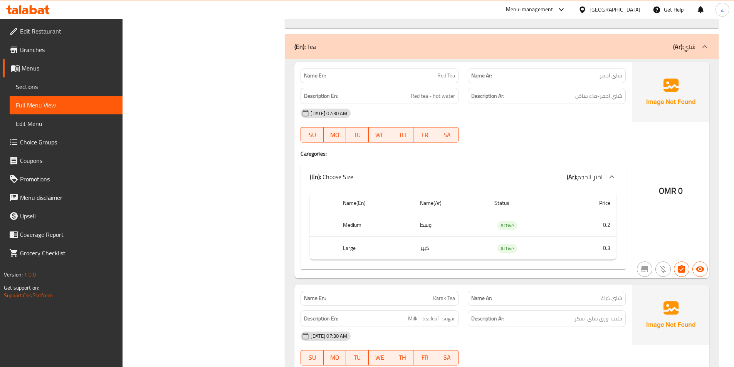
scroll to position [5223, 0]
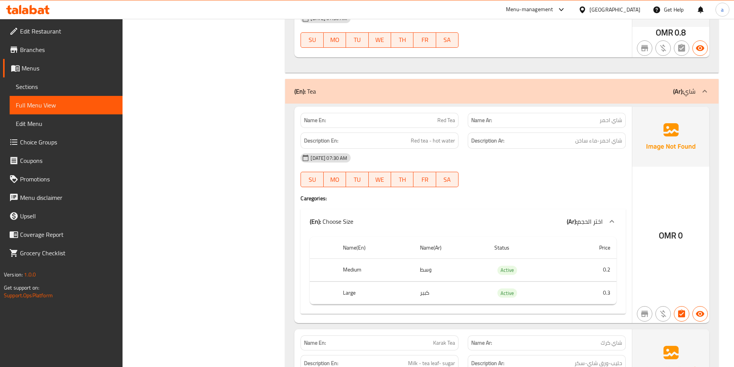
click at [566, 177] on div "Name En: Red Tea Name Ar: شاي احمر Description En: Red tea - hot water Descript…" at bounding box center [463, 215] width 338 height 217
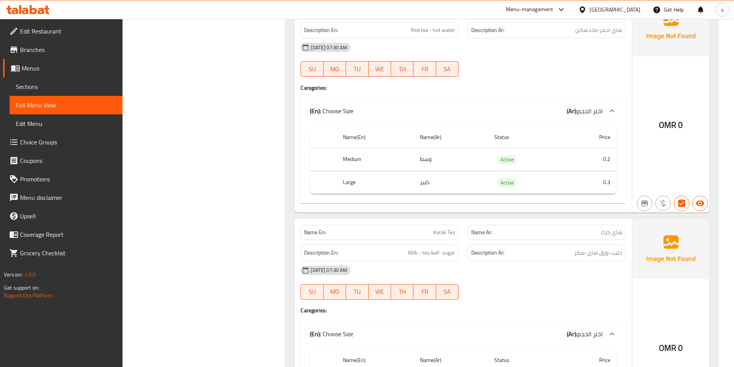
scroll to position [5301, 0]
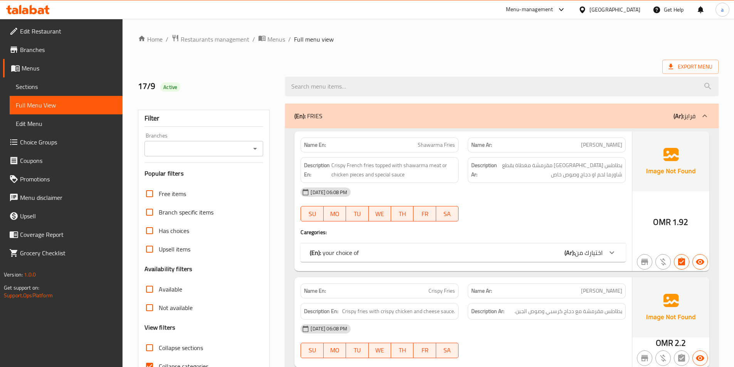
scroll to position [77, 0]
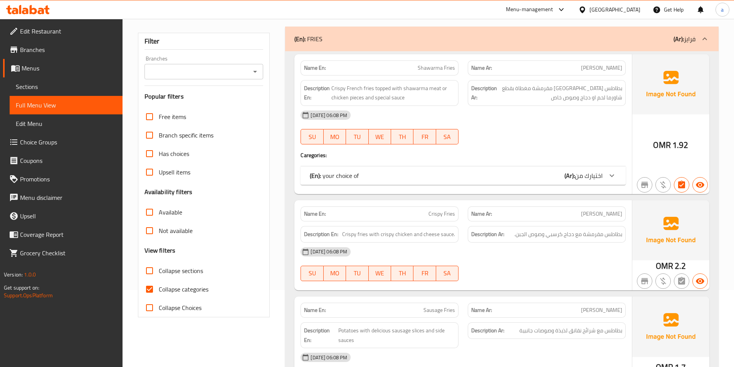
click at [153, 286] on input "Collapse categories" at bounding box center [149, 289] width 18 height 18
checkbox input "false"
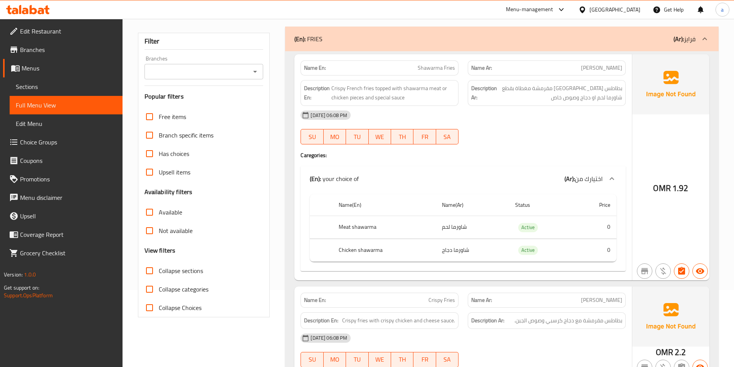
click at [148, 270] on input "Collapse sections" at bounding box center [149, 271] width 18 height 18
checkbox input "true"
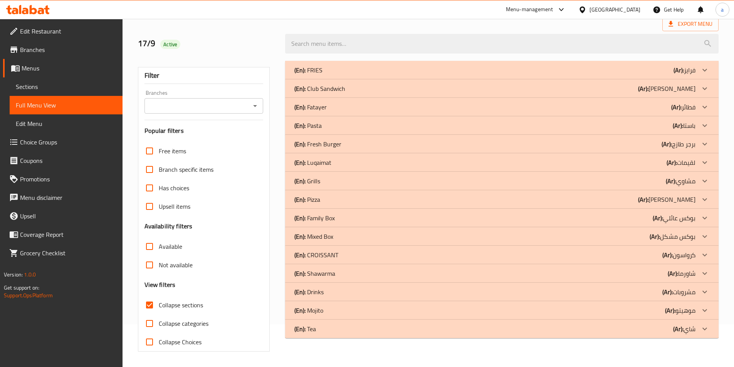
scroll to position [43, 0]
click at [682, 110] on p "(Ar): فطائر" at bounding box center [683, 106] width 24 height 9
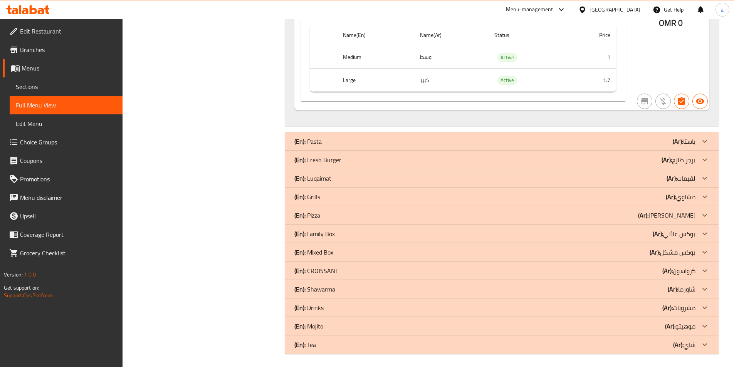
scroll to position [2164, 0]
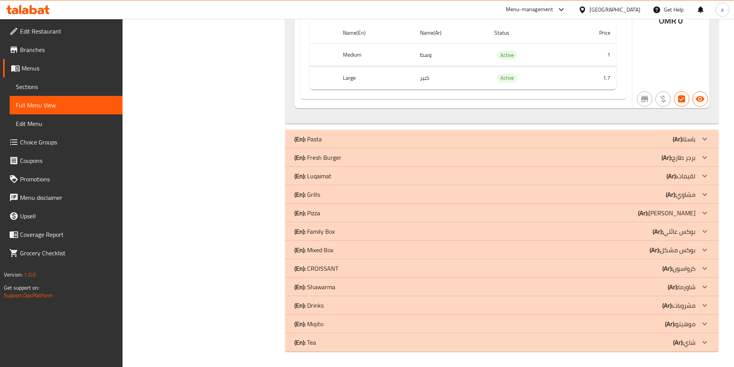
click at [688, 181] on p "(Ar): لقيمات" at bounding box center [681, 175] width 29 height 9
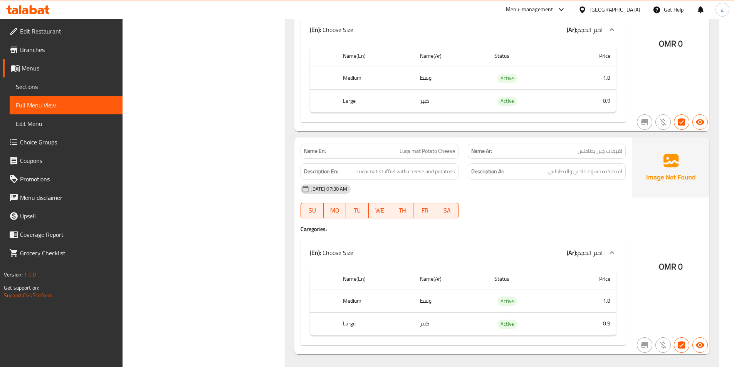
scroll to position [3086, 0]
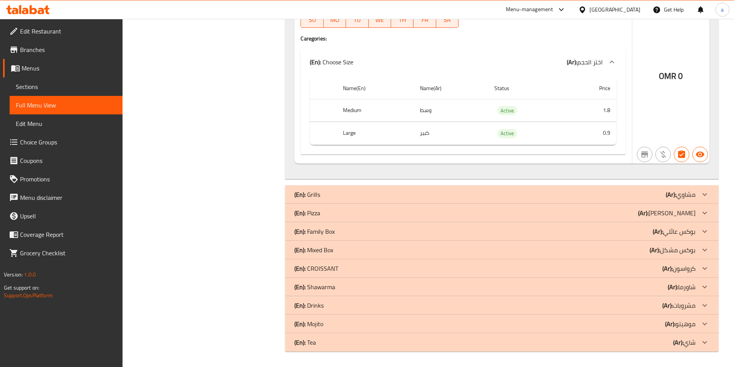
click at [657, 233] on b "(Ar):" at bounding box center [658, 232] width 10 height 12
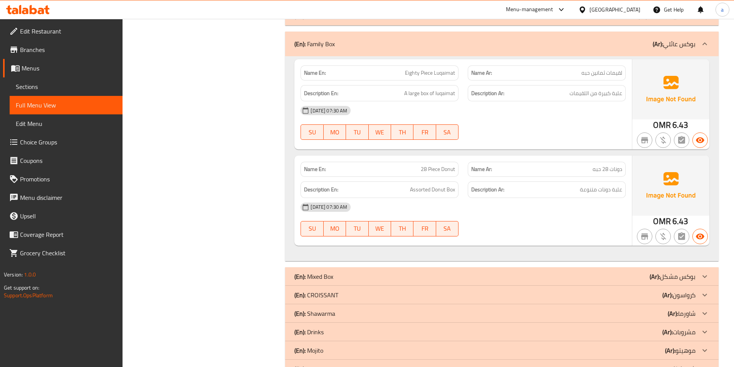
scroll to position [3310, 0]
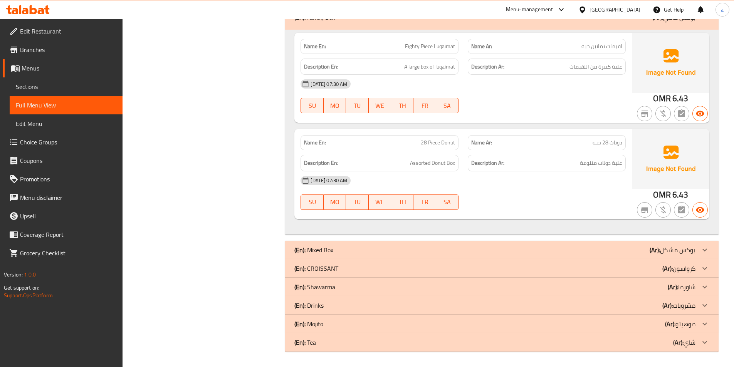
click at [625, 248] on div "(En): Mixed Box (Ar): بوكس مشكل" at bounding box center [494, 249] width 401 height 9
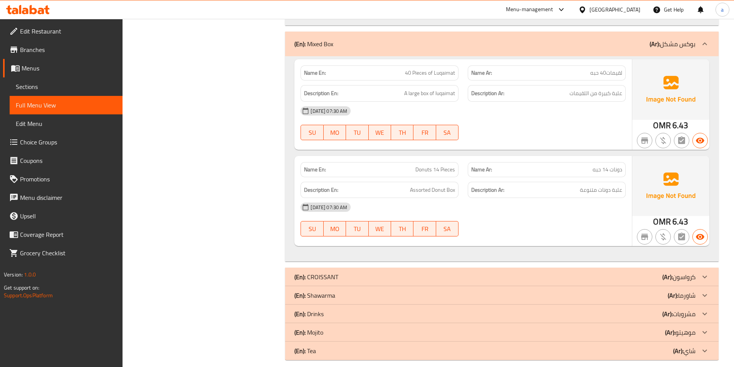
scroll to position [3528, 0]
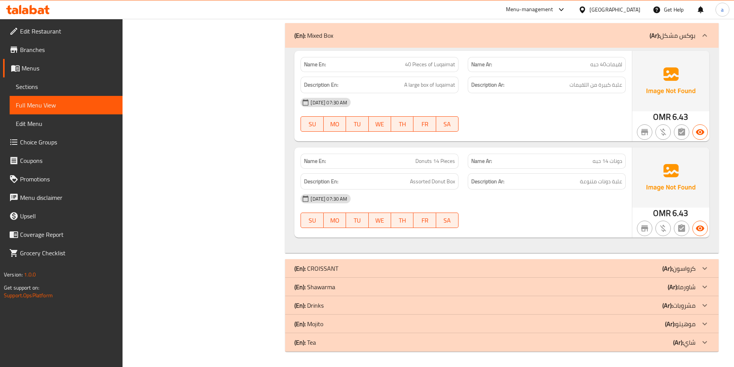
click at [607, 269] on div "(En): CROISSANT (Ar): كرواسون" at bounding box center [494, 268] width 401 height 9
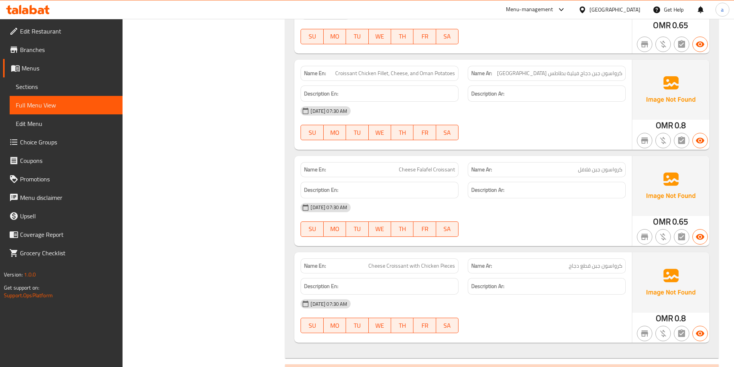
scroll to position [4903, 0]
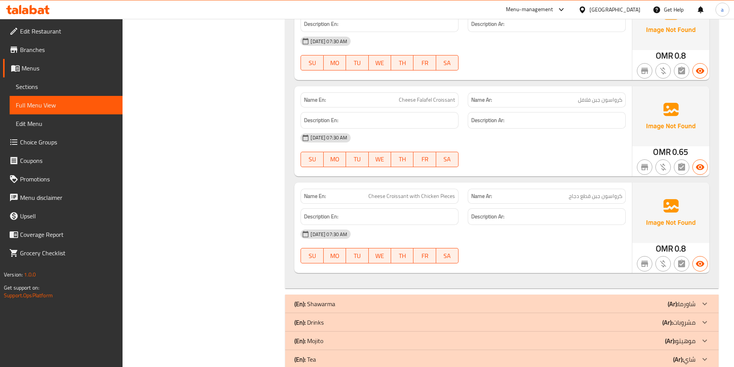
click at [662, 318] on div "(En): Drinks (Ar): مشروبات" at bounding box center [494, 322] width 401 height 9
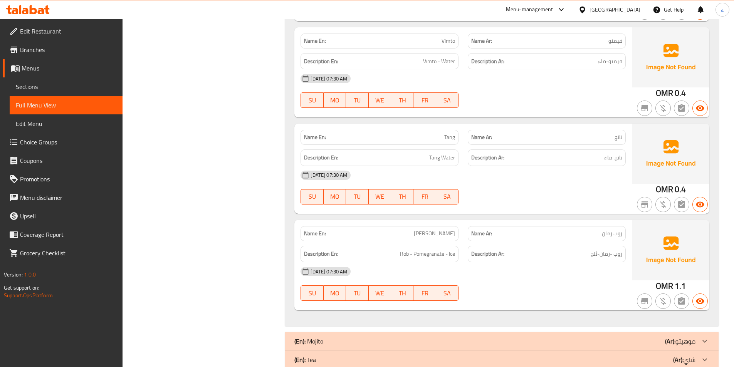
scroll to position [5802, 0]
click at [649, 336] on div "(En): Mojito (Ar): موهيتو" at bounding box center [494, 340] width 401 height 9
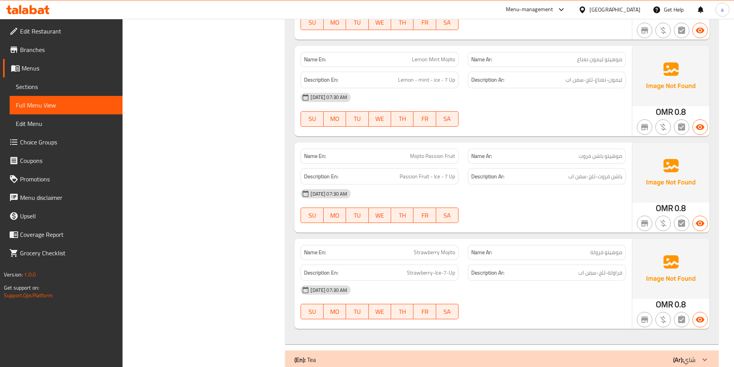
scroll to position [6212, 0]
click at [627, 350] on div "(En): Tea (Ar): شاي" at bounding box center [501, 359] width 433 height 18
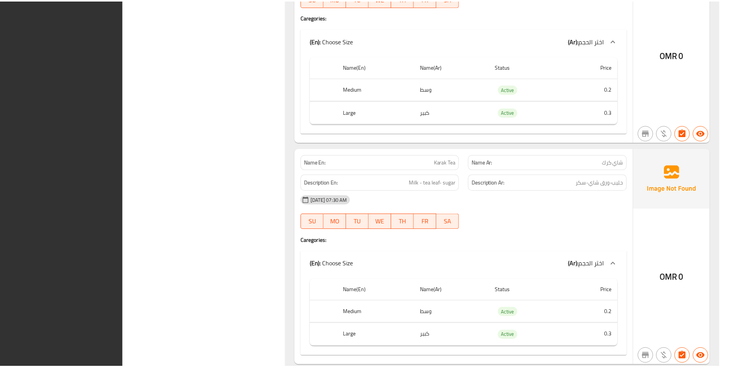
scroll to position [6677, 0]
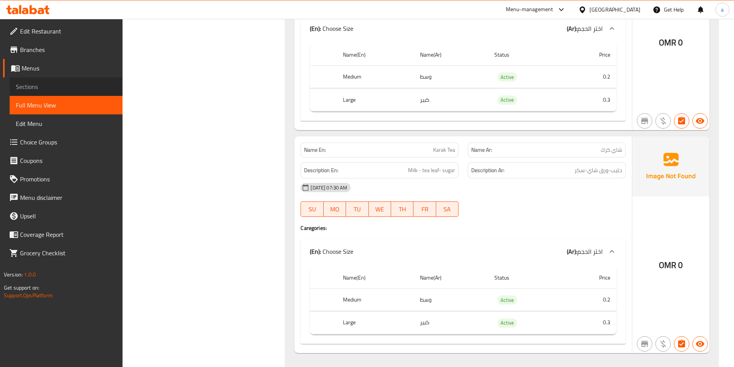
click at [31, 91] on span "Sections" at bounding box center [66, 86] width 101 height 9
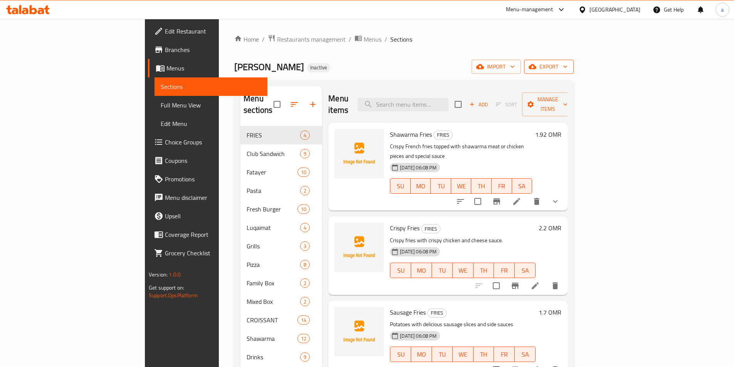
click at [568, 64] on span "export" at bounding box center [548, 67] width 37 height 10
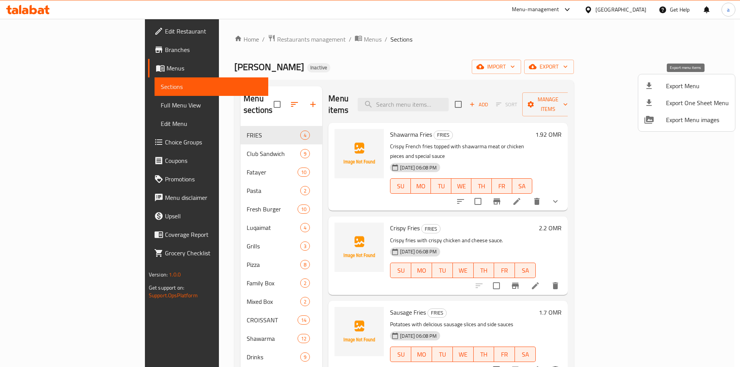
click at [697, 80] on li "Export Menu" at bounding box center [686, 85] width 97 height 17
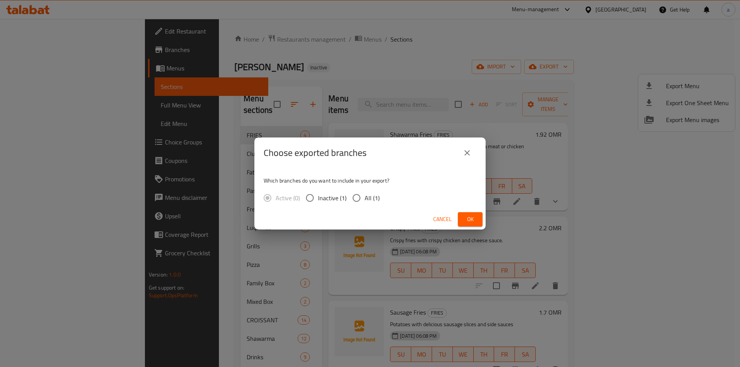
click at [383, 200] on div "Active (0) Inactive (1) All (1)" at bounding box center [325, 198] width 122 height 16
click at [370, 198] on span "All (1)" at bounding box center [372, 197] width 15 height 9
click at [365, 198] on input "All (1)" at bounding box center [356, 198] width 16 height 16
radio input "true"
click at [470, 225] on button "Ok" at bounding box center [470, 219] width 25 height 14
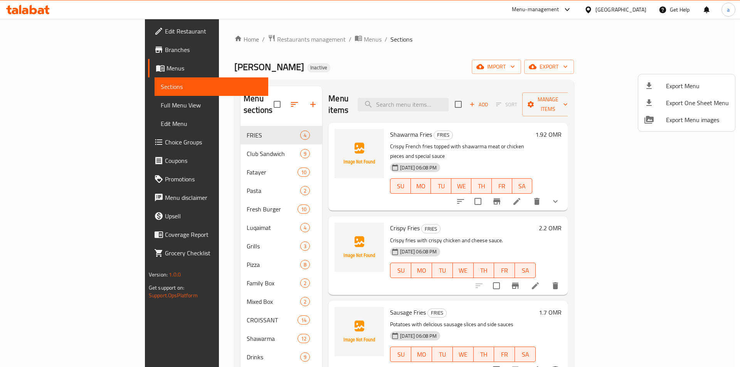
click at [376, 64] on div at bounding box center [370, 183] width 740 height 367
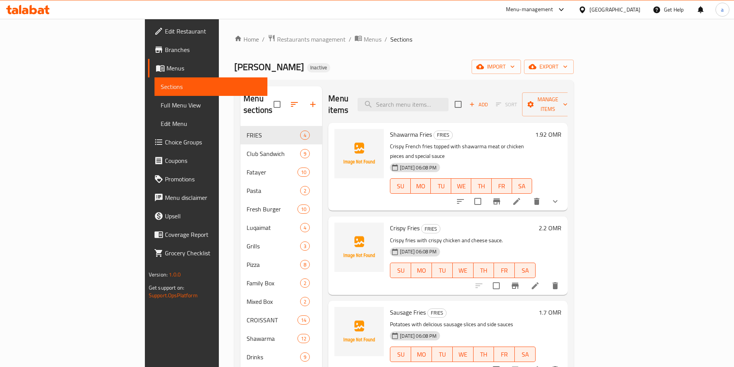
click at [428, 53] on div "Home / Restaurants management / Menus / Sections Alrukn Alrraqi Inactive import…" at bounding box center [403, 246] width 339 height 425
click at [165, 53] on span "Branches" at bounding box center [213, 49] width 96 height 9
